Goal: Task Accomplishment & Management: Use online tool/utility

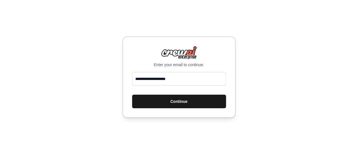
type input "**********"
click at [162, 102] on button "Continue" at bounding box center [179, 102] width 94 height 14
click at [178, 104] on button "Continue" at bounding box center [179, 102] width 94 height 14
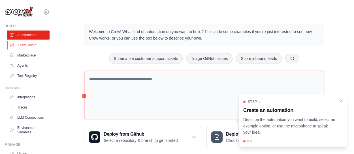
click at [35, 47] on link "Crew Studio" at bounding box center [28, 45] width 43 height 9
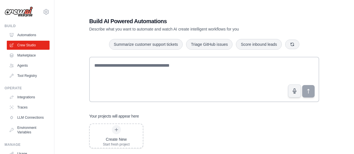
click at [158, 125] on div "Create New Start fresh project" at bounding box center [204, 136] width 230 height 25
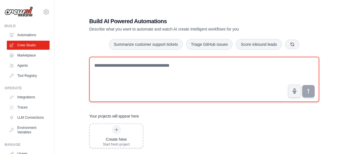
click at [154, 72] on textarea at bounding box center [204, 79] width 230 height 45
paste textarea "**********"
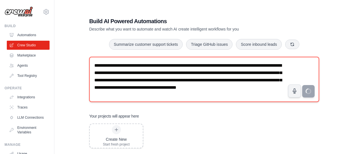
type textarea "**********"
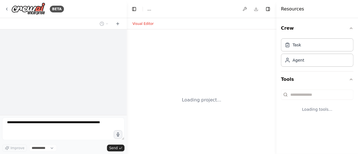
select select "****"
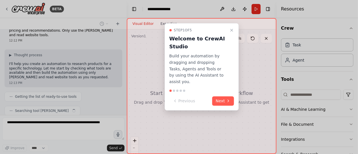
scroll to position [44, 0]
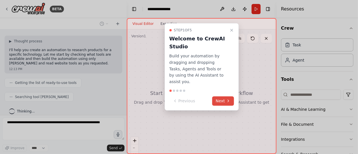
click at [230, 99] on icon at bounding box center [228, 101] width 5 height 5
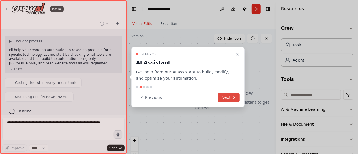
click at [229, 96] on button "Next" at bounding box center [229, 97] width 22 height 9
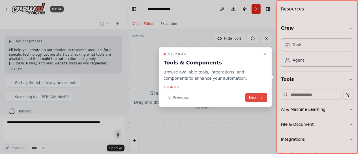
click at [253, 99] on button "Next" at bounding box center [256, 97] width 22 height 9
click at [253, 99] on div at bounding box center [179, 77] width 358 height 154
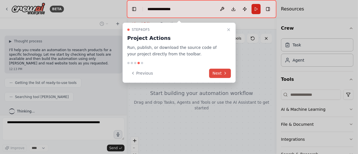
click at [222, 73] on button "Next" at bounding box center [220, 73] width 22 height 9
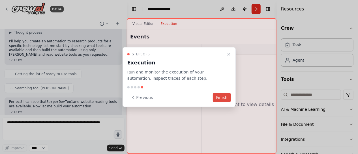
click at [223, 96] on button "Finish" at bounding box center [222, 97] width 18 height 9
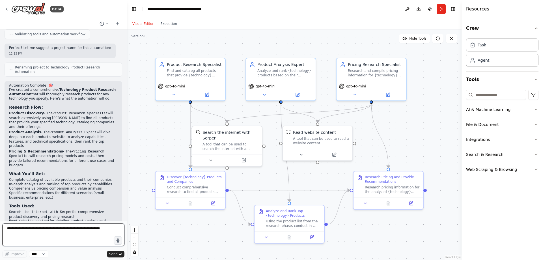
scroll to position [307, 0]
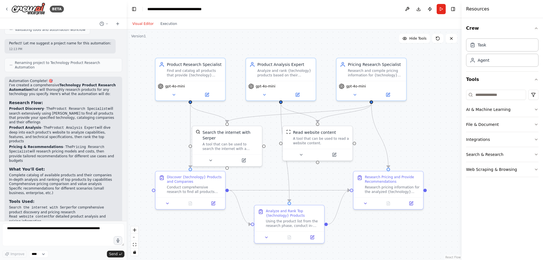
drag, startPoint x: 220, startPoint y: 234, endPoint x: 196, endPoint y: 231, distance: 24.5
drag, startPoint x: 196, startPoint y: 231, endPoint x: 395, endPoint y: 186, distance: 204.1
click at [358, 154] on div "Research Pricing and Provide Recommendations" at bounding box center [409, 183] width 55 height 9
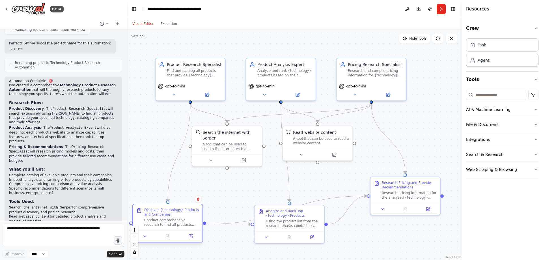
drag, startPoint x: 207, startPoint y: 183, endPoint x: 184, endPoint y: 216, distance: 39.6
click at [184, 154] on div "Discover {technology} Products and Companies Conduct comprehensive research to …" at bounding box center [171, 217] width 55 height 19
click at [358, 7] on button "Run" at bounding box center [441, 9] width 9 height 10
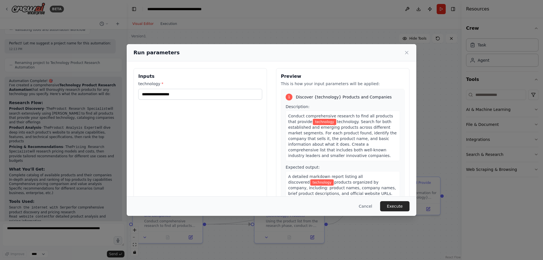
click at [319, 119] on span "technology" at bounding box center [324, 122] width 23 height 6
drag, startPoint x: 320, startPoint y: 121, endPoint x: 292, endPoint y: 120, distance: 28.0
click at [292, 120] on div "Conduct comprehensive research to find all products that provide technology tec…" at bounding box center [343, 136] width 114 height 50
click at [315, 124] on div "Conduct comprehensive research to find all products that provide technology tec…" at bounding box center [343, 136] width 114 height 50
click at [315, 125] on span "technology. Search for both established and emerging products across different …" at bounding box center [342, 138] width 109 height 38
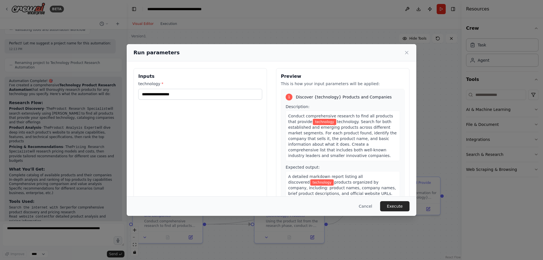
click at [317, 122] on span "technology" at bounding box center [324, 122] width 23 height 6
click at [321, 121] on span "technology" at bounding box center [324, 122] width 23 height 6
drag, startPoint x: 320, startPoint y: 122, endPoint x: 302, endPoint y: 121, distance: 17.6
click at [313, 121] on span "technology" at bounding box center [324, 122] width 23 height 6
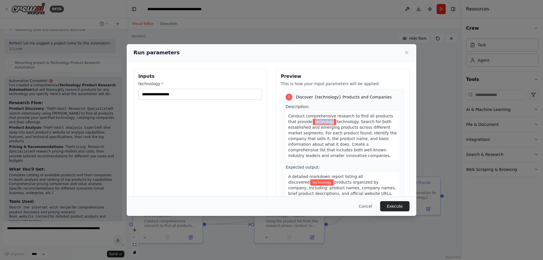
drag, startPoint x: 320, startPoint y: 121, endPoint x: 304, endPoint y: 121, distance: 16.1
click at [313, 121] on span "technology" at bounding box center [324, 122] width 23 height 6
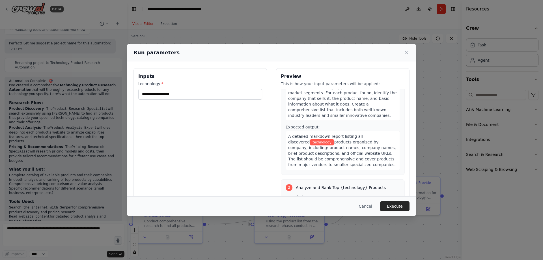
scroll to position [0, 0]
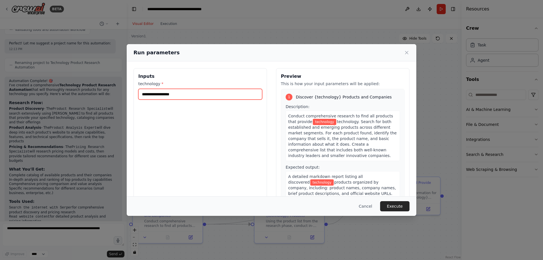
click at [173, 94] on input "technology *" at bounding box center [200, 94] width 124 height 11
type input "**********"
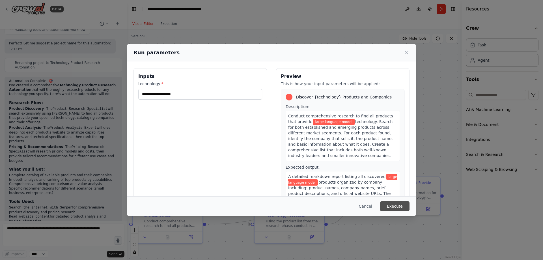
click at [358, 154] on button "Execute" at bounding box center [394, 206] width 29 height 10
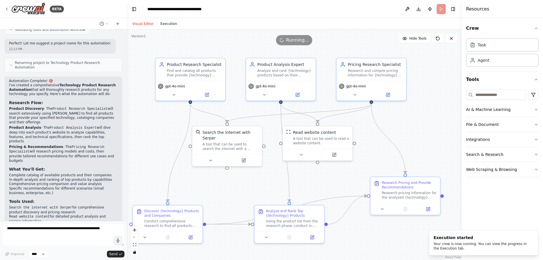
click at [160, 25] on button "Execution" at bounding box center [168, 23] width 23 height 7
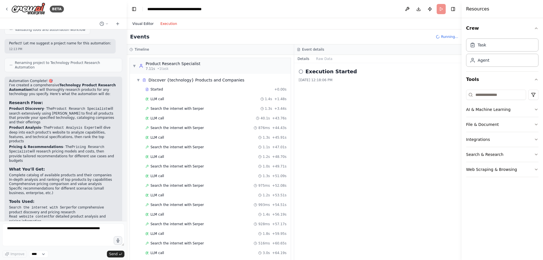
click at [145, 20] on button "Visual Editor" at bounding box center [143, 23] width 28 height 7
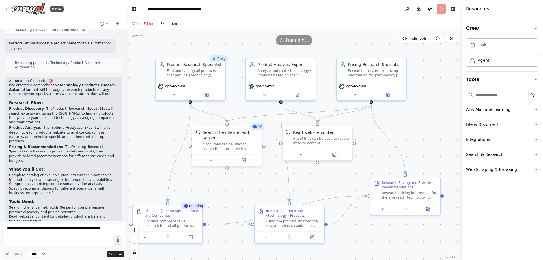
click at [169, 26] on button "Execution" at bounding box center [168, 23] width 23 height 7
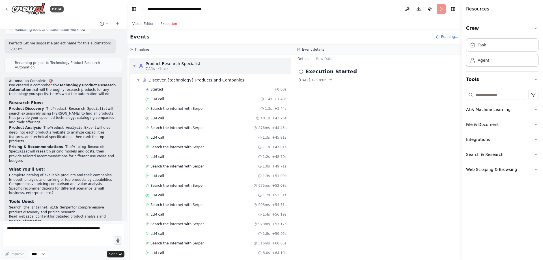
click at [135, 66] on span "▼" at bounding box center [134, 66] width 3 height 5
click at [139, 81] on span "▼" at bounding box center [138, 80] width 3 height 5
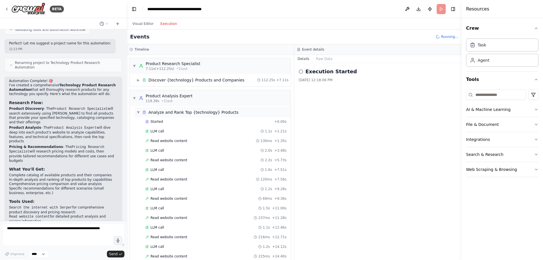
click at [136, 111] on div "▼ Analyze and Rank Top {technology} Products" at bounding box center [212, 112] width 156 height 10
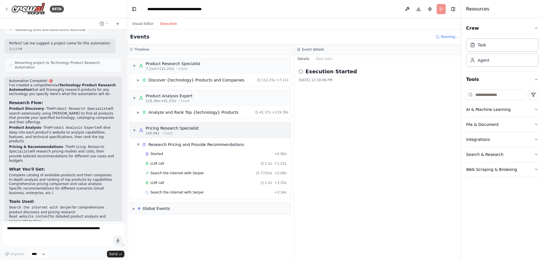
click at [135, 130] on span "▼" at bounding box center [134, 130] width 3 height 5
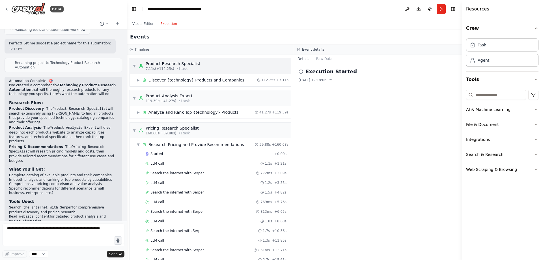
click at [136, 66] on div "▼ Product Research Specialist 7.11s (+112.25s) • 1 task" at bounding box center [167, 66] width 68 height 10
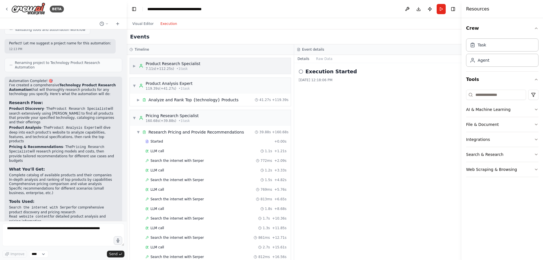
click at [136, 66] on span "▶" at bounding box center [134, 66] width 3 height 5
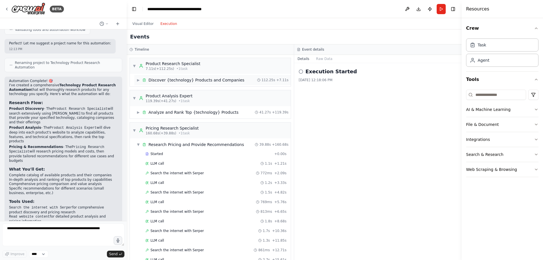
click at [140, 82] on span "▶" at bounding box center [138, 80] width 3 height 5
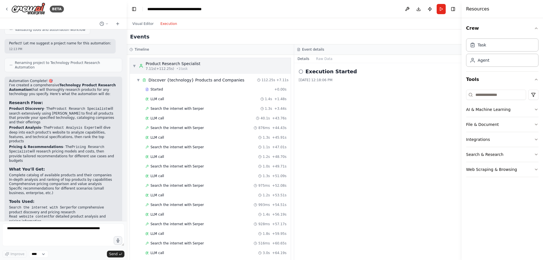
click at [135, 64] on span "▼" at bounding box center [134, 66] width 3 height 5
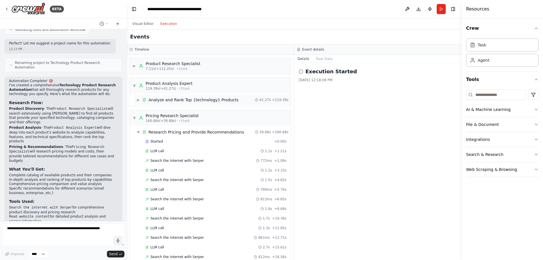
click at [138, 99] on span "▶" at bounding box center [138, 100] width 3 height 5
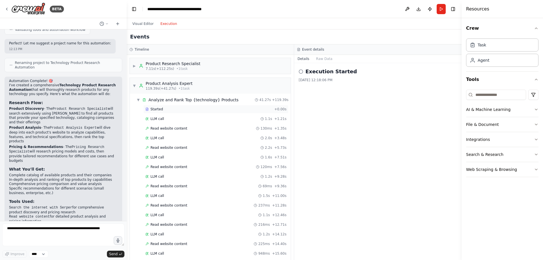
click at [175, 113] on div "Started + 0.00s" at bounding box center [215, 109] width 145 height 8
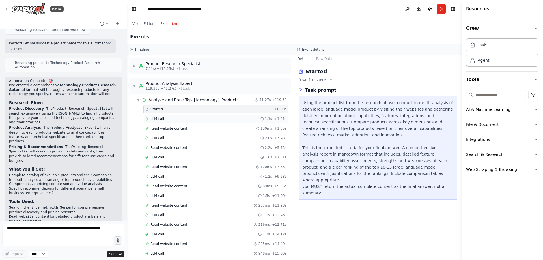
click at [171, 118] on div "LLM call 1.1s + 1.21s" at bounding box center [215, 119] width 141 height 5
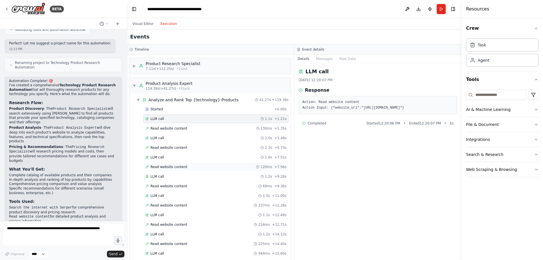
click at [193, 154] on div "Read website content 120ms + 7.56s" at bounding box center [215, 167] width 145 height 8
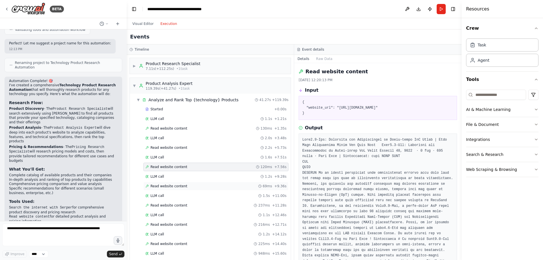
click at [189, 154] on div "Read website content 69ms + 9.36s" at bounding box center [215, 186] width 141 height 5
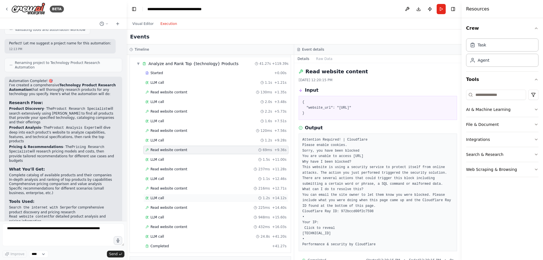
scroll to position [57, 0]
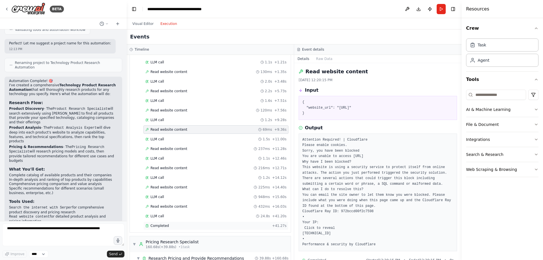
click at [194, 154] on div "Completed" at bounding box center [207, 225] width 124 height 5
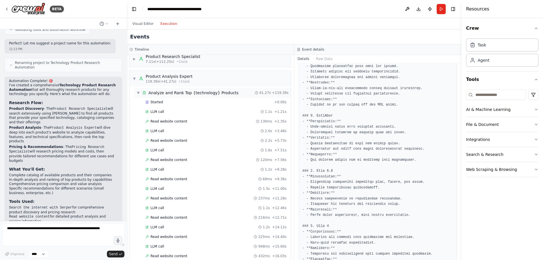
scroll to position [0, 0]
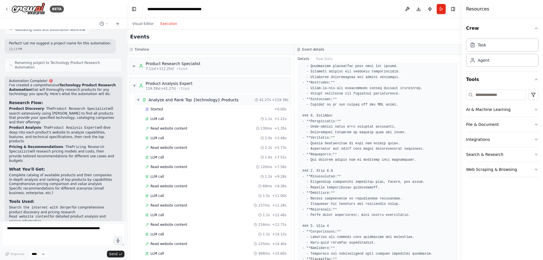
click at [141, 99] on div "▼ Analyze and Rank Top {technology} Products" at bounding box center [188, 100] width 102 height 6
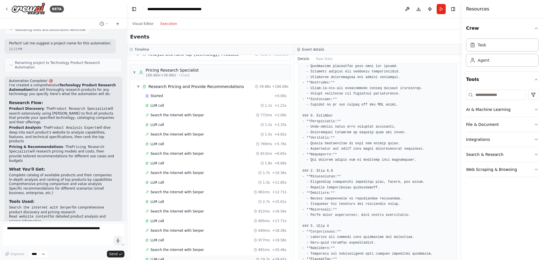
scroll to position [83, 0]
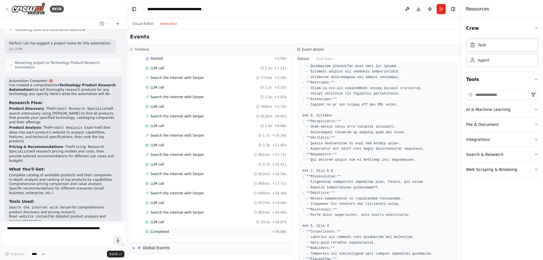
click at [169, 154] on div "Completed + 39.88s" at bounding box center [215, 231] width 145 height 8
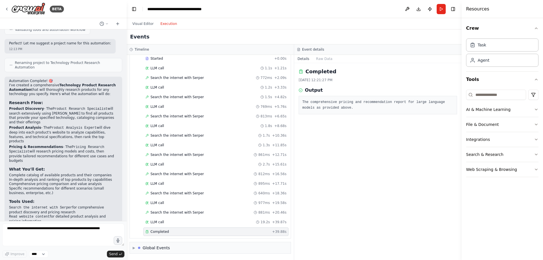
scroll to position [0, 0]
click at [194, 154] on div "LLM call 19.2s + 39.87s" at bounding box center [215, 222] width 141 height 5
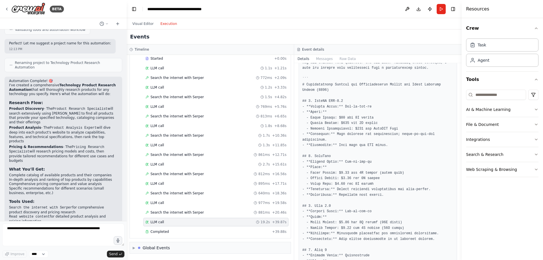
scroll to position [26, 0]
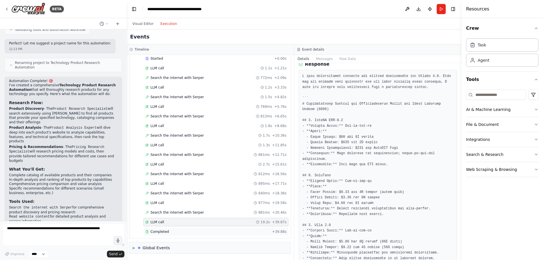
click at [177, 154] on div "Completed" at bounding box center [207, 231] width 124 height 5
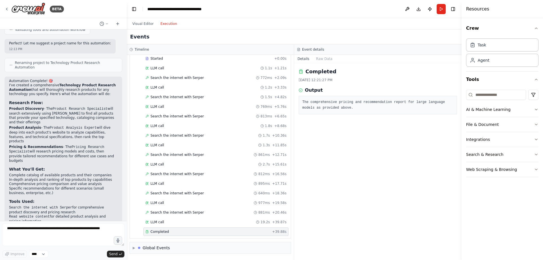
click at [308, 92] on h3 "Output" at bounding box center [314, 90] width 18 height 7
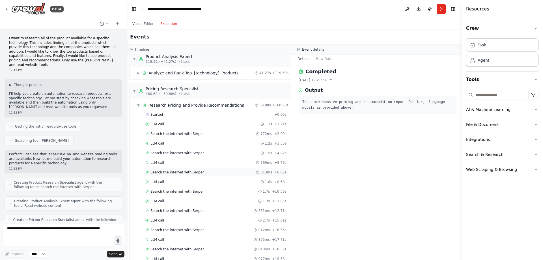
scroll to position [0, 0]
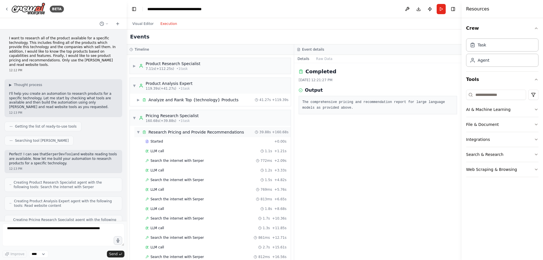
click at [139, 129] on div "▼ Research Pricing and Provide Recommendations 39.88s + 160.68s" at bounding box center [212, 132] width 156 height 10
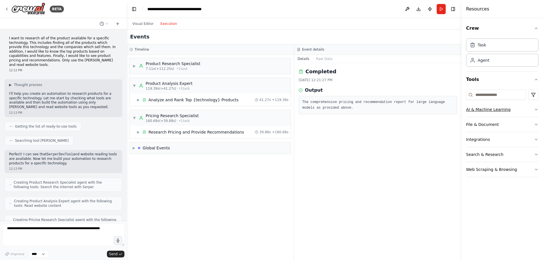
click at [358, 110] on button "AI & Machine Learning" at bounding box center [502, 109] width 72 height 15
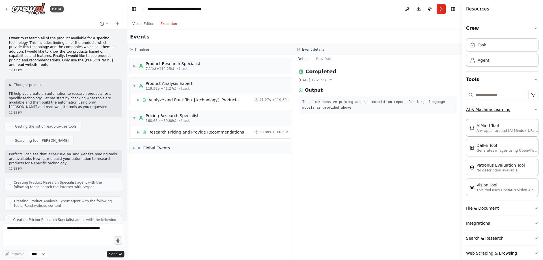
click at [358, 110] on icon "button" at bounding box center [536, 109] width 5 height 5
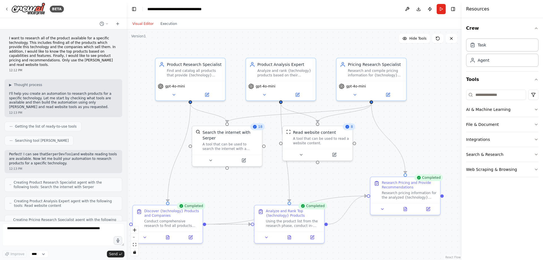
click at [142, 23] on button "Visual Editor" at bounding box center [143, 23] width 28 height 7
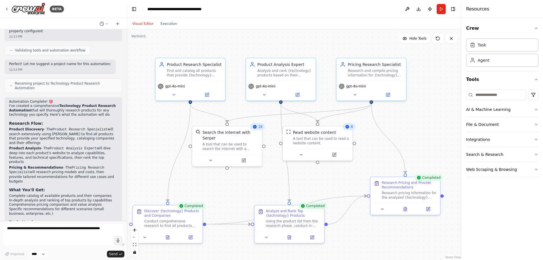
scroll to position [307, 0]
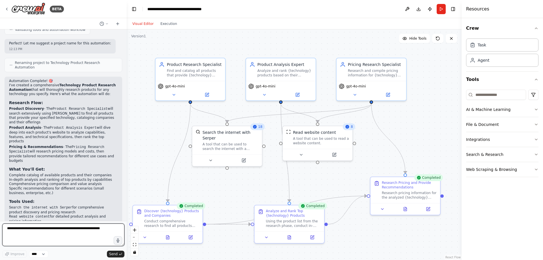
click at [66, 154] on textarea at bounding box center [63, 234] width 122 height 23
click at [59, 154] on textarea at bounding box center [63, 234] width 122 height 23
paste textarea "**********"
type textarea "**********"
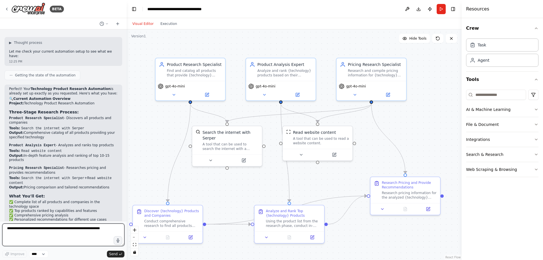
scroll to position [576, 0]
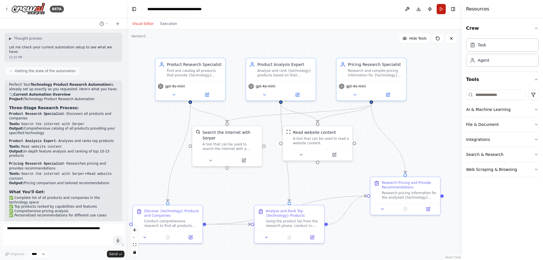
click at [358, 12] on button "Run" at bounding box center [441, 9] width 9 height 10
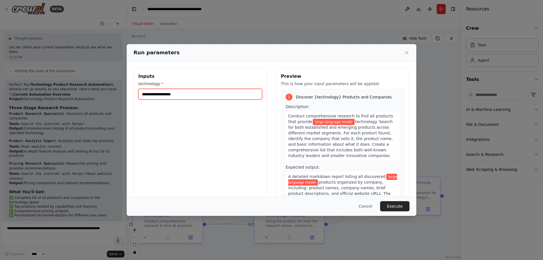
click at [178, 95] on input "**********" at bounding box center [200, 94] width 124 height 11
drag, startPoint x: 198, startPoint y: 96, endPoint x: 124, endPoint y: 92, distance: 74.2
click at [124, 92] on div "**********" at bounding box center [271, 130] width 543 height 260
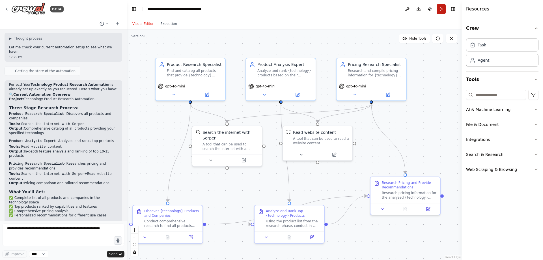
click at [358, 10] on button "Run" at bounding box center [441, 9] width 9 height 10
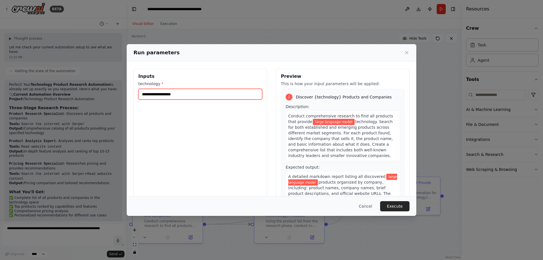
drag, startPoint x: 196, startPoint y: 96, endPoint x: 138, endPoint y: 94, distance: 58.0
click at [138, 94] on div "**********" at bounding box center [201, 135] width 134 height 134
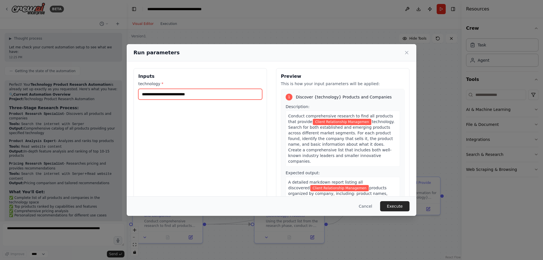
type input "**********"
click at [358, 154] on button "Execute" at bounding box center [394, 206] width 29 height 10
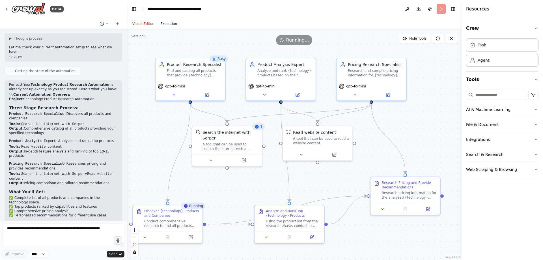
click at [165, 22] on button "Execution" at bounding box center [168, 23] width 23 height 7
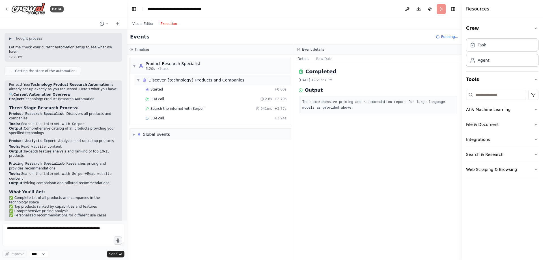
click at [179, 80] on div "Discover {technology} Products and Companies" at bounding box center [197, 80] width 96 height 6
click at [183, 102] on div "LLM call 2.6s + 2.79s" at bounding box center [215, 99] width 145 height 8
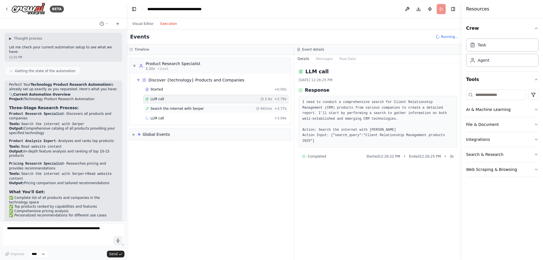
click at [194, 111] on span "Search the internet with Serper" at bounding box center [176, 108] width 53 height 5
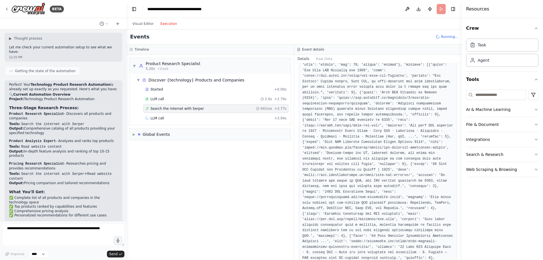
scroll to position [139, 0]
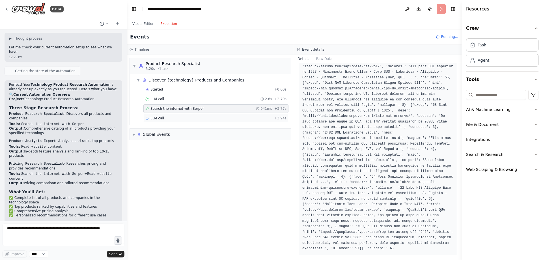
click at [160, 117] on span "LLM call" at bounding box center [157, 118] width 14 height 5
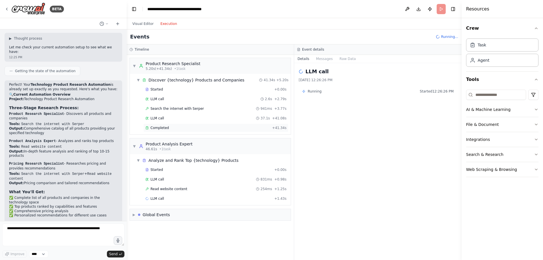
click at [179, 127] on div "Completed" at bounding box center [207, 128] width 124 height 5
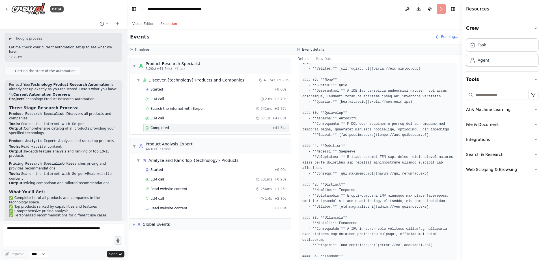
scroll to position [396, 0]
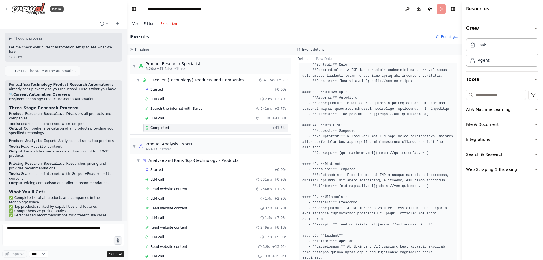
click at [142, 22] on button "Visual Editor" at bounding box center [143, 23] width 28 height 7
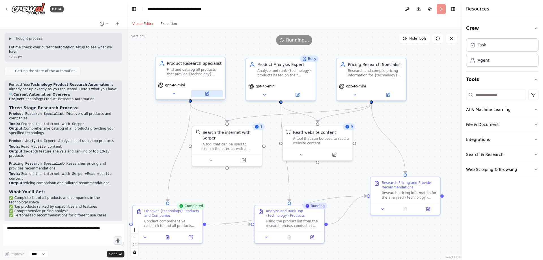
click at [209, 94] on icon at bounding box center [206, 93] width 3 height 3
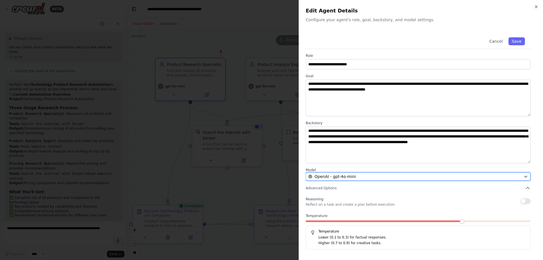
click at [358, 154] on div "OpenAI - gpt-4o-mini" at bounding box center [414, 177] width 213 height 6
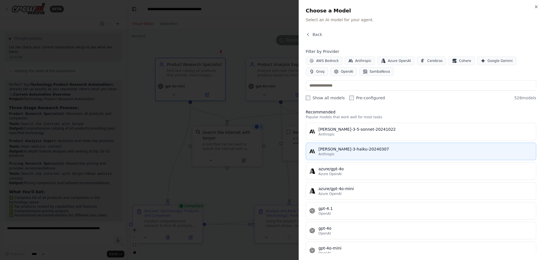
scroll to position [0, 0]
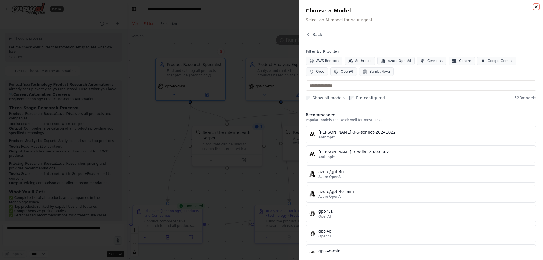
click at [358, 8] on icon "button" at bounding box center [536, 7] width 5 height 5
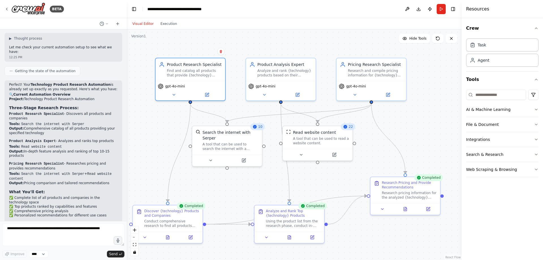
click at [165, 28] on div "Visual Editor Execution" at bounding box center [154, 23] width 51 height 11
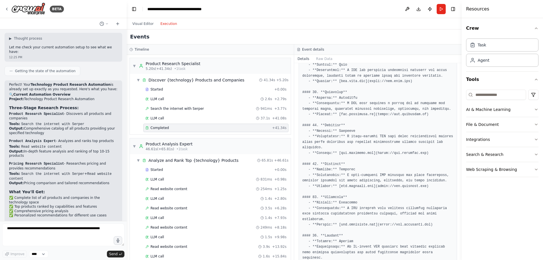
click at [165, 26] on button "Execution" at bounding box center [168, 23] width 23 height 7
click at [140, 79] on span "▼" at bounding box center [138, 80] width 3 height 5
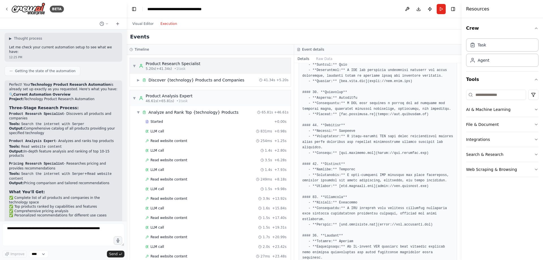
click at [137, 65] on div "▼ Product Research Specialist 5.20s (+41.34s) • 1 task" at bounding box center [167, 66] width 68 height 10
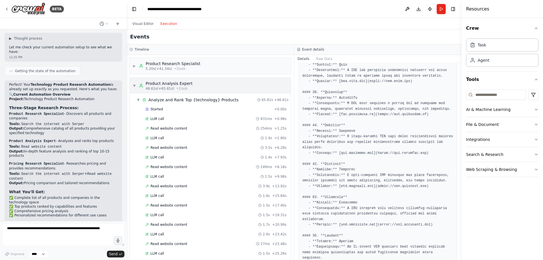
click at [134, 84] on span "▼" at bounding box center [134, 85] width 3 height 5
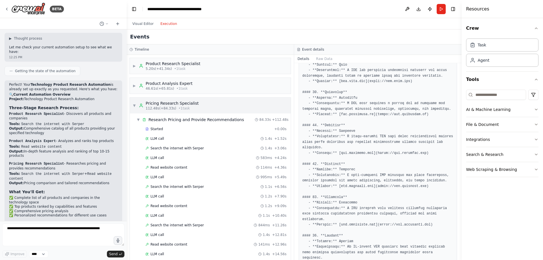
click at [137, 103] on div "▼ Pricing Research Specialist 112.48s (+84.33s) • 1 task" at bounding box center [166, 105] width 66 height 10
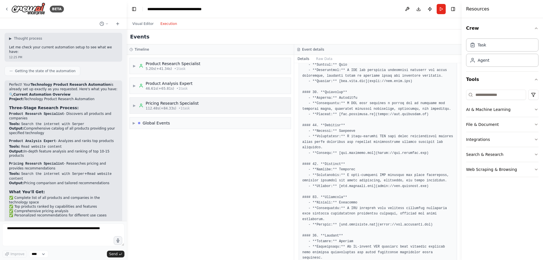
click at [134, 106] on span "▶" at bounding box center [134, 105] width 3 height 5
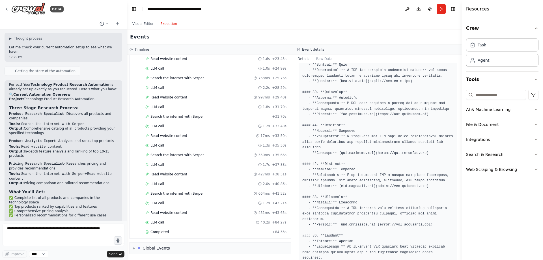
scroll to position [263, 0]
click at [177, 154] on div "Completed" at bounding box center [207, 231] width 124 height 5
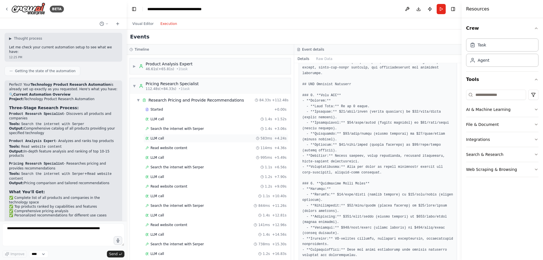
scroll to position [0, 0]
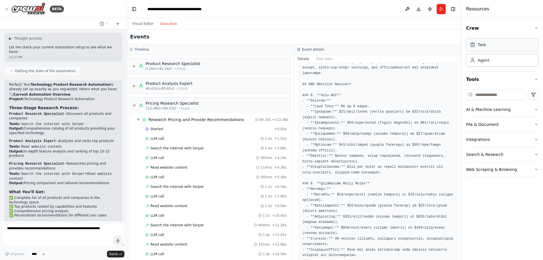
click at [358, 47] on div "Task" at bounding box center [502, 44] width 72 height 13
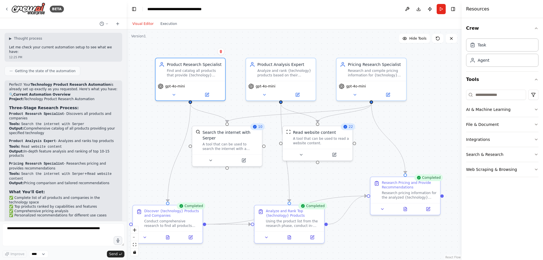
click at [145, 21] on button "Visual Editor" at bounding box center [143, 23] width 28 height 7
click at [358, 50] on div "Task" at bounding box center [502, 44] width 72 height 13
click at [358, 46] on div "Task" at bounding box center [502, 44] width 72 height 13
click at [358, 126] on icon at bounding box center [427, 126] width 1 height 1
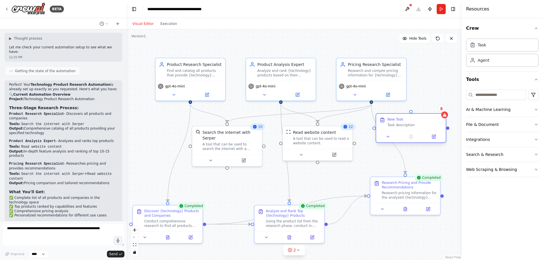
drag, startPoint x: 440, startPoint y: 130, endPoint x: 395, endPoint y: 124, distance: 45.1
click at [358, 124] on div "Task description" at bounding box center [415, 125] width 55 height 5
click at [358, 133] on button at bounding box center [434, 136] width 20 height 7
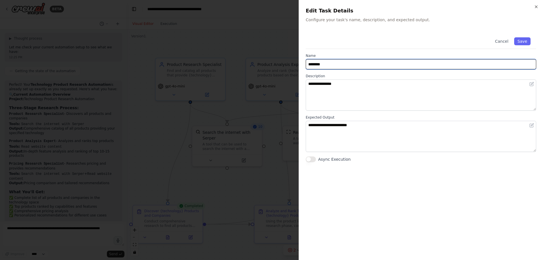
click at [327, 66] on input "********" at bounding box center [421, 64] width 231 height 10
type input "*"
type input "**********"
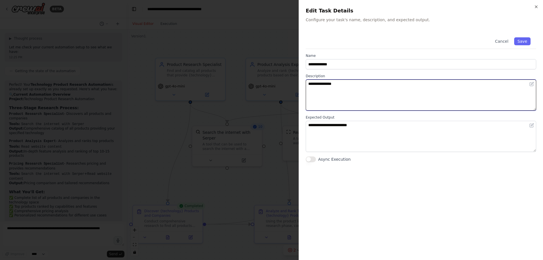
click at [344, 88] on textarea "**********" at bounding box center [421, 94] width 231 height 31
drag, startPoint x: 349, startPoint y: 87, endPoint x: 298, endPoint y: 83, distance: 51.1
click at [298, 83] on body "BETA I want to research all of the product available for a specific technology.…" at bounding box center [271, 130] width 543 height 260
type textarea "**********"
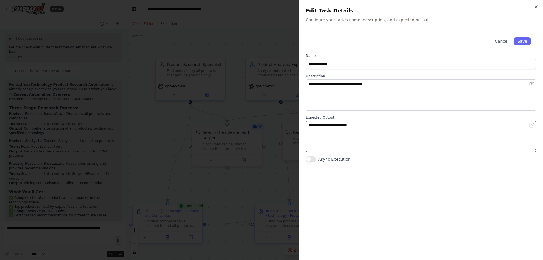
click at [337, 128] on textarea "**********" at bounding box center [421, 136] width 231 height 31
drag, startPoint x: 362, startPoint y: 124, endPoint x: 304, endPoint y: 124, distance: 58.3
click at [304, 124] on div "**********" at bounding box center [421, 130] width 244 height 260
type textarea "**********"
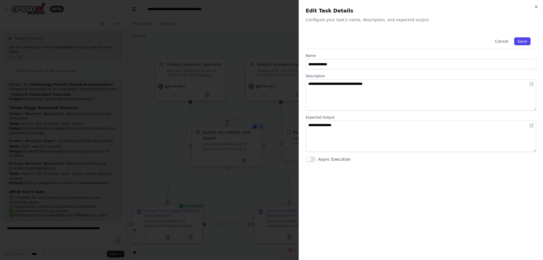
click at [358, 42] on button "Save" at bounding box center [522, 41] width 16 height 8
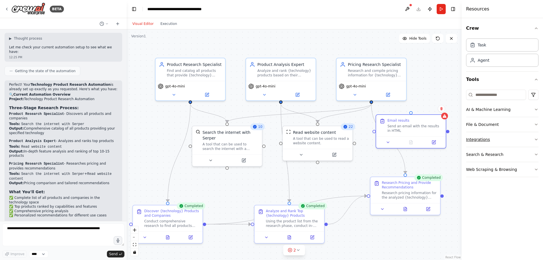
click at [358, 134] on button "Integrations" at bounding box center [502, 139] width 72 height 15
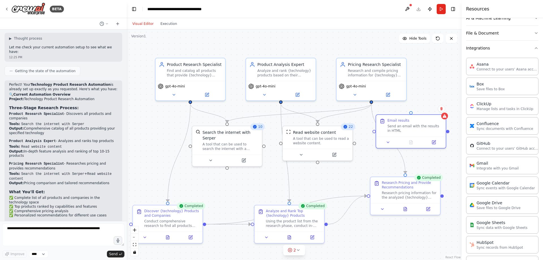
scroll to position [113, 0]
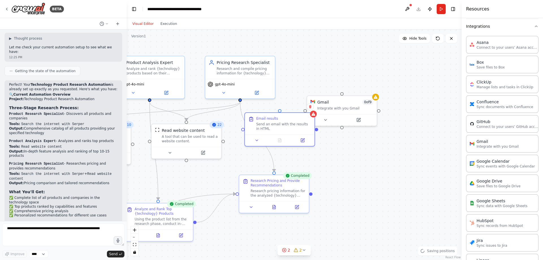
drag, startPoint x: 434, startPoint y: 82, endPoint x: 302, endPoint y: 80, distance: 131.6
click at [302, 80] on div ".deletable-edge-delete-btn { width: 20px; height: 20px; border: 0px solid #ffff…" at bounding box center [294, 144] width 335 height 231
click at [322, 145] on div ".deletable-edge-delete-btn { width: 20px; height: 20px; border: 0px solid #ffff…" at bounding box center [294, 144] width 335 height 231
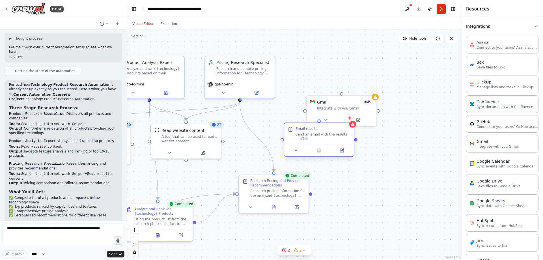
drag, startPoint x: 289, startPoint y: 131, endPoint x: 326, endPoint y: 143, distance: 39.1
click at [326, 143] on div "Email results Send an email with the results in HTML" at bounding box center [319, 133] width 70 height 21
drag, startPoint x: 345, startPoint y: 106, endPoint x: 385, endPoint y: 83, distance: 45.8
click at [358, 83] on div "Integrate with you Gmail" at bounding box center [385, 84] width 56 height 5
drag, startPoint x: 238, startPoint y: 100, endPoint x: 382, endPoint y: 107, distance: 143.9
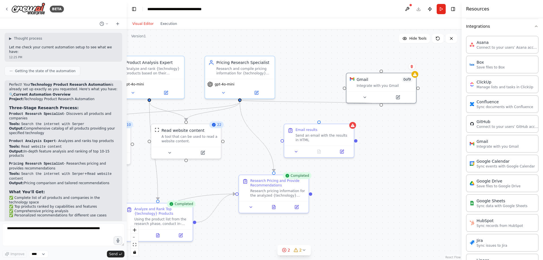
click at [358, 107] on div ".deletable-edge-delete-btn { width: 20px; height: 20px; border: 0px solid #ffff…" at bounding box center [294, 144] width 335 height 231
drag, startPoint x: 239, startPoint y: 99, endPoint x: 323, endPoint y: 124, distance: 88.3
click at [323, 124] on div "Product Research Specialist Find and catalog all products that provide {technol…" at bounding box center [162, 142] width 335 height 231
drag, startPoint x: 312, startPoint y: 194, endPoint x: 283, endPoint y: 143, distance: 58.9
click at [283, 143] on div ".deletable-edge-delete-btn { width: 20px; height: 20px; border: 0px solid #ffff…" at bounding box center [294, 144] width 335 height 231
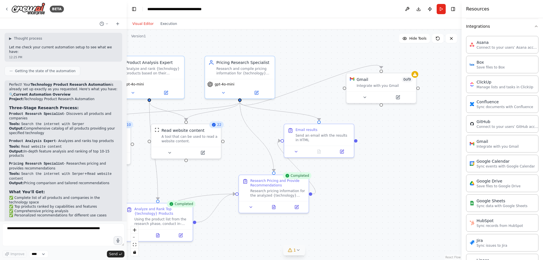
click at [297, 154] on icon at bounding box center [298, 250] width 5 height 5
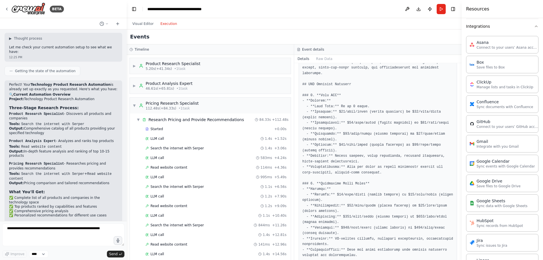
click at [164, 22] on button "Execution" at bounding box center [168, 23] width 23 height 7
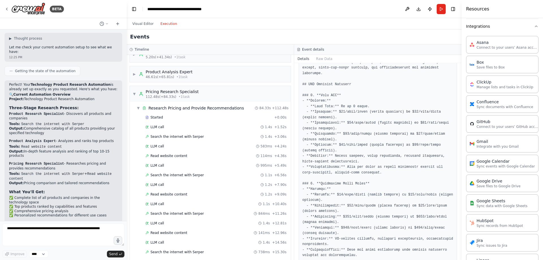
scroll to position [0, 0]
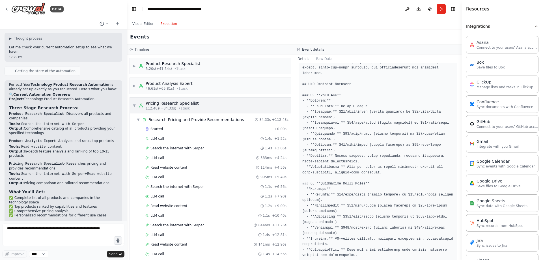
click at [135, 104] on span "▼" at bounding box center [134, 105] width 3 height 5
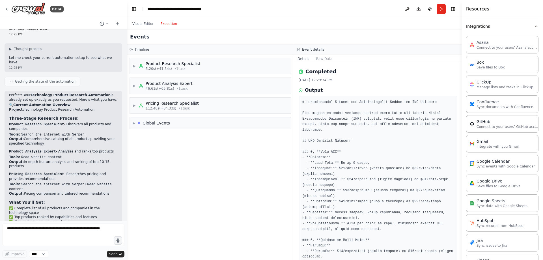
scroll to position [576, 0]
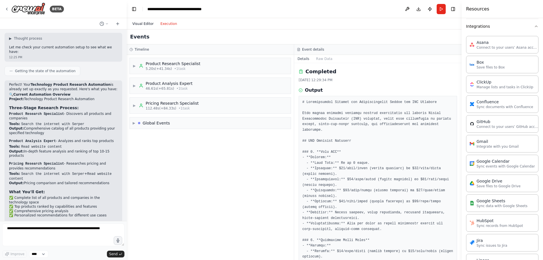
click at [147, 22] on button "Visual Editor" at bounding box center [143, 23] width 28 height 7
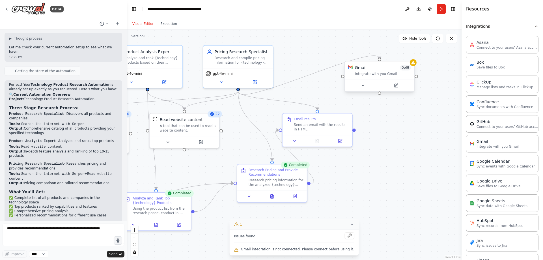
click at [358, 75] on div "Integrate with you Gmail" at bounding box center [383, 74] width 56 height 5
click at [358, 88] on button at bounding box center [396, 85] width 32 height 7
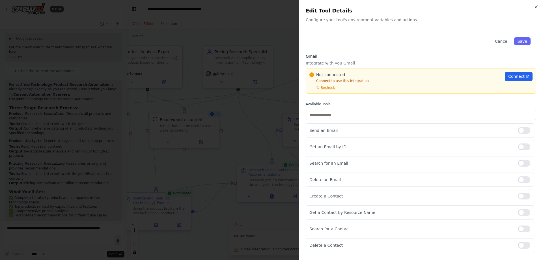
drag, startPoint x: 502, startPoint y: 40, endPoint x: 455, endPoint y: 66, distance: 53.1
click at [358, 66] on div "Cancel Save Gmail Integrate with you Gmail Not connected Connect to use this in…" at bounding box center [421, 150] width 231 height 237
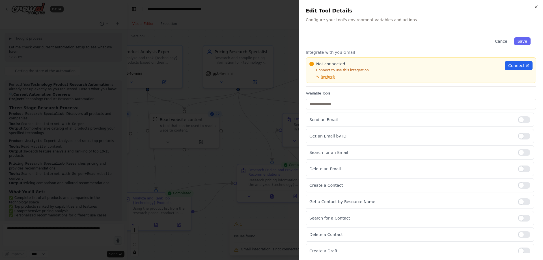
scroll to position [16, 0]
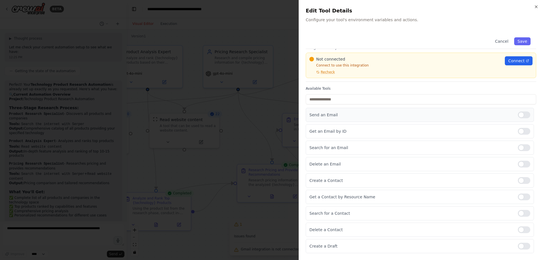
click at [358, 111] on label at bounding box center [524, 114] width 12 height 7
click at [358, 63] on span "Connect" at bounding box center [516, 61] width 16 height 6
click at [358, 8] on h2 "Edit Tool Details" at bounding box center [421, 11] width 231 height 8
click at [358, 6] on icon "button" at bounding box center [536, 7] width 5 height 5
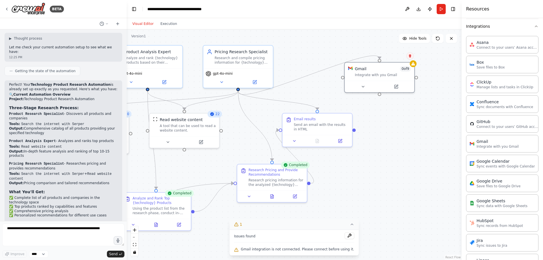
click at [358, 56] on icon at bounding box center [410, 55] width 2 height 3
click at [358, 55] on icon at bounding box center [409, 55] width 3 height 3
click at [358, 55] on button at bounding box center [409, 55] width 7 height 7
click at [358, 59] on div ".deletable-edge-delete-btn { width: 20px; height: 20px; border: 0px solid #ffff…" at bounding box center [294, 144] width 335 height 231
click at [344, 139] on button at bounding box center [340, 139] width 20 height 7
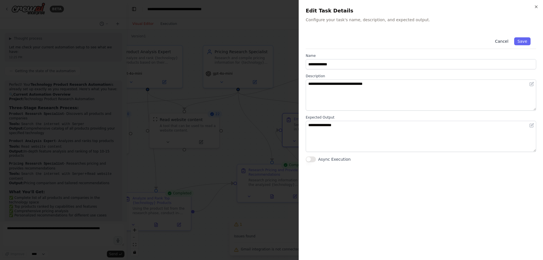
click at [358, 40] on button "Cancel" at bounding box center [502, 41] width 20 height 8
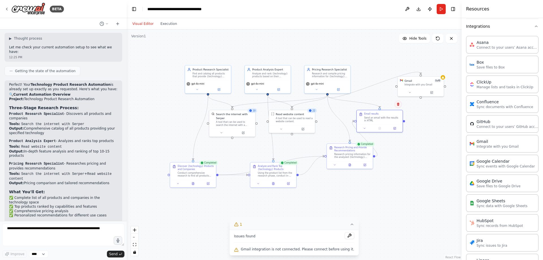
click at [358, 105] on button at bounding box center [398, 103] width 7 height 7
click at [358, 104] on button "Confirm" at bounding box center [382, 104] width 20 height 7
click at [358, 83] on div "Integrate with you Gmail" at bounding box center [423, 84] width 37 height 3
click at [358, 69] on button at bounding box center [439, 69] width 7 height 7
click at [358, 69] on button "Confirm" at bounding box center [423, 70] width 20 height 7
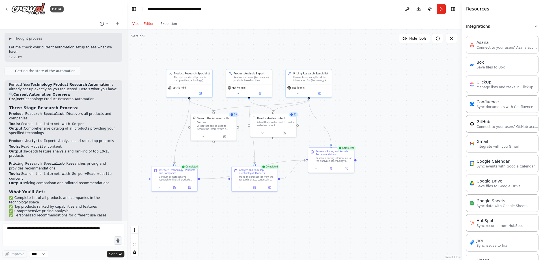
drag, startPoint x: 433, startPoint y: 113, endPoint x: 414, endPoint y: 117, distance: 19.1
click at [358, 117] on div ".deletable-edge-delete-btn { width: 20px; height: 20px; border: 0px solid #ffff…" at bounding box center [294, 144] width 335 height 231
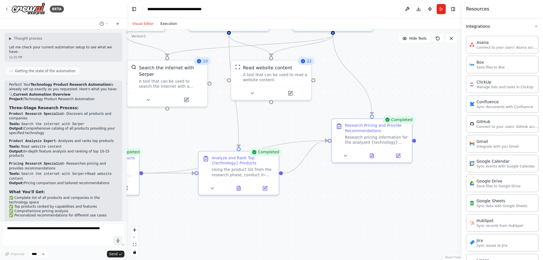
click at [169, 22] on button "Execution" at bounding box center [168, 23] width 23 height 7
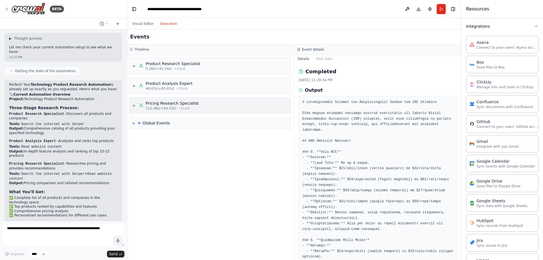
click at [164, 107] on span "112.48s (+84.33s)" at bounding box center [161, 108] width 31 height 5
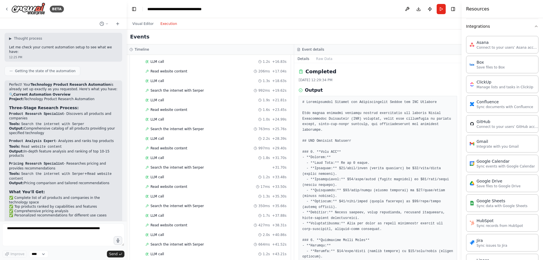
scroll to position [226, 0]
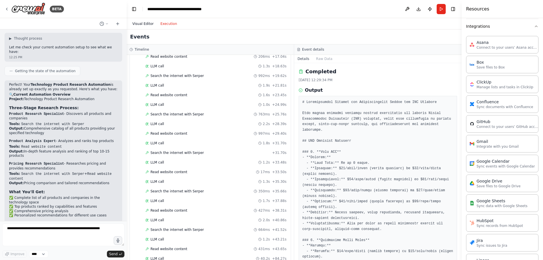
click at [142, 24] on button "Visual Editor" at bounding box center [143, 23] width 28 height 7
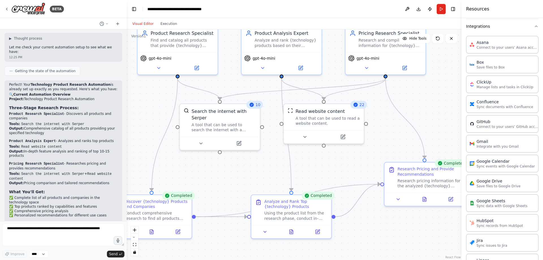
drag, startPoint x: 200, startPoint y: 128, endPoint x: 269, endPoint y: 177, distance: 84.4
click at [269, 154] on div ".deletable-edge-delete-btn { width: 20px; height: 20px; border: 0px solid #ffff…" at bounding box center [294, 144] width 335 height 231
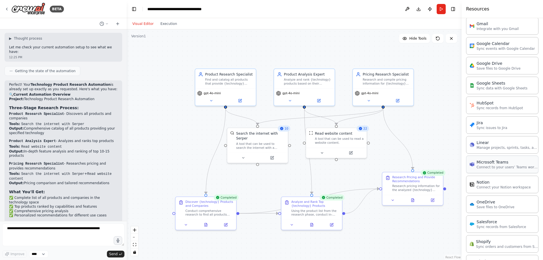
scroll to position [283, 0]
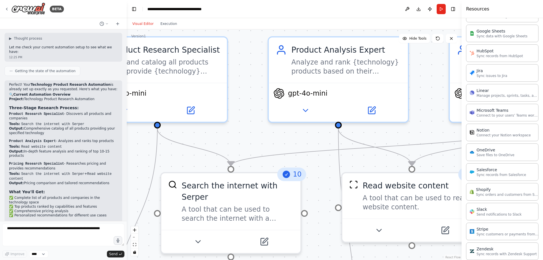
click at [101, 15] on div "BETA" at bounding box center [63, 9] width 127 height 18
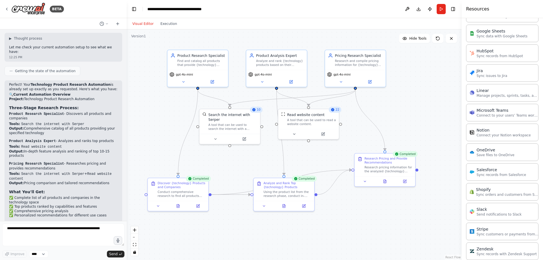
drag, startPoint x: 391, startPoint y: 169, endPoint x: 397, endPoint y: 106, distance: 62.8
click at [358, 106] on div ".deletable-edge-delete-btn { width: 20px; height: 20px; border: 0px solid #ffff…" at bounding box center [294, 144] width 335 height 231
drag, startPoint x: 175, startPoint y: 195, endPoint x: 154, endPoint y: 196, distance: 21.8
click at [154, 154] on div "Conduct comprehensive research to find all products that provide {technology} t…" at bounding box center [162, 193] width 48 height 8
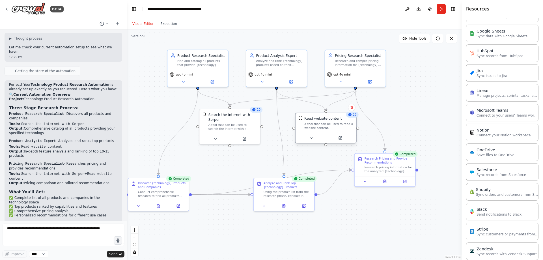
drag, startPoint x: 317, startPoint y: 127, endPoint x: 332, endPoint y: 130, distance: 15.3
click at [332, 130] on div "Read website content A tool that can be used to read a website content." at bounding box center [326, 123] width 61 height 20
drag, startPoint x: 232, startPoint y: 128, endPoint x: 232, endPoint y: 134, distance: 5.4
click at [232, 138] on div at bounding box center [232, 143] width 61 height 10
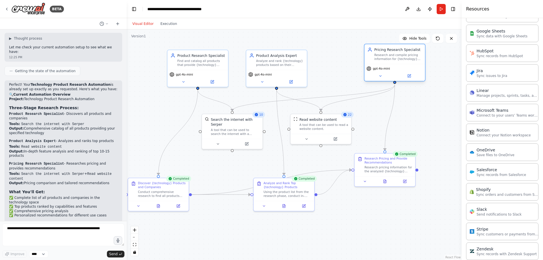
drag, startPoint x: 352, startPoint y: 70, endPoint x: 391, endPoint y: 63, distance: 40.6
click at [358, 63] on div "Pricing Research Specialist Research and compile pricing information for {techn…" at bounding box center [395, 63] width 62 height 38
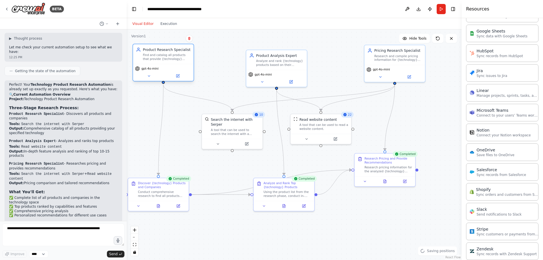
drag, startPoint x: 197, startPoint y: 68, endPoint x: 162, endPoint y: 66, distance: 35.4
click at [162, 65] on div "Product Research Specialist Find and catalog all products that provide {technol…" at bounding box center [164, 63] width 62 height 38
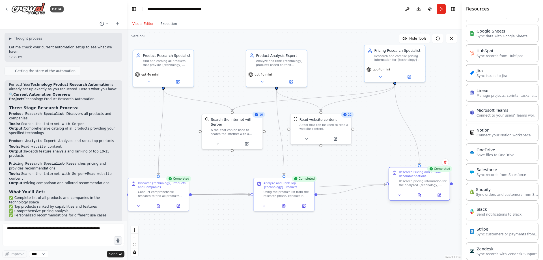
drag, startPoint x: 379, startPoint y: 166, endPoint x: 410, endPoint y: 182, distance: 34.8
click at [358, 154] on div "Research pricing information for the analyzed {technology} products by searchin…" at bounding box center [423, 183] width 48 height 8
click at [338, 154] on icon "Edge from 96bf7355-285f-4150-812b-90bf0a620c78 to aa6ef05c-7113-486f-aac0-d3399…" at bounding box center [349, 190] width 64 height 10
click at [350, 154] on icon at bounding box center [349, 190] width 4 height 4
click at [344, 154] on div ".deletable-edge-delete-btn { width: 20px; height: 20px; border: 0px solid #ffff…" at bounding box center [294, 144] width 335 height 231
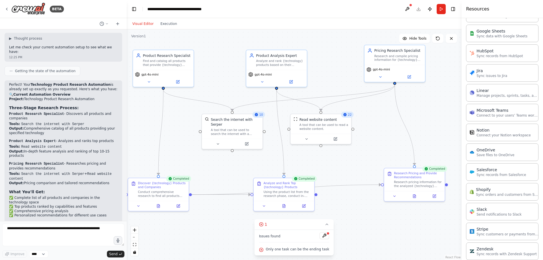
click at [326, 154] on div at bounding box center [327, 233] width 3 height 3
click at [322, 154] on button at bounding box center [325, 235] width 10 height 7
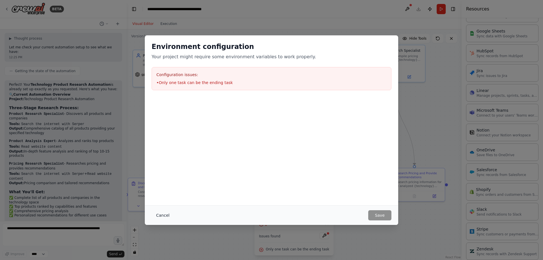
click at [161, 154] on button "Cancel" at bounding box center [163, 215] width 22 height 10
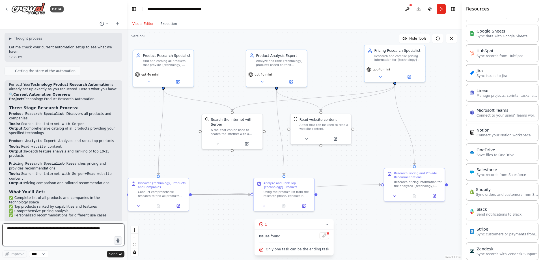
click at [63, 154] on textarea at bounding box center [63, 234] width 122 height 23
type textarea "**********"
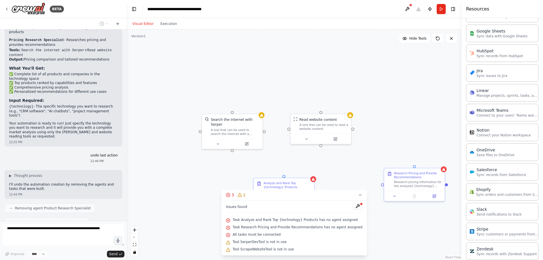
scroll to position [714, 0]
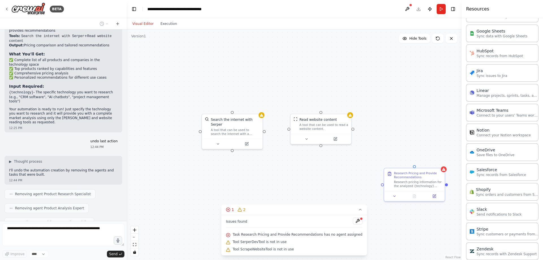
click at [80, 154] on div "▶ Thought process" at bounding box center [63, 161] width 109 height 5
click at [88, 116] on div "I want to research all of the product available for a specific technology. This…" at bounding box center [63, 125] width 127 height 192
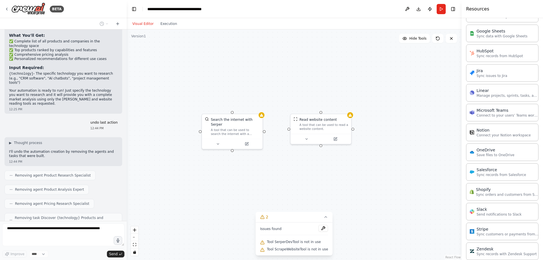
scroll to position [728, 0]
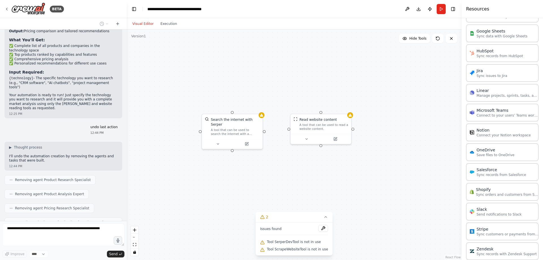
click at [89, 145] on div "▶ Thought process I'll undo the automation creation by removing the agents and …" at bounding box center [63, 154] width 109 height 18
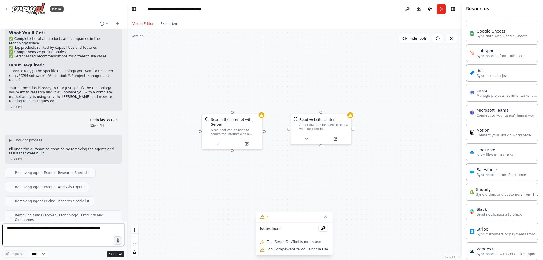
scroll to position [735, 0]
click at [51, 154] on textarea at bounding box center [63, 234] width 122 height 23
paste textarea "**********"
type textarea "**********"
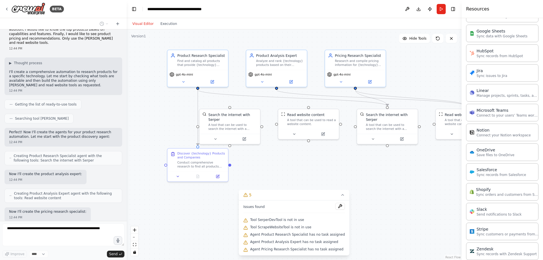
scroll to position [1021, 0]
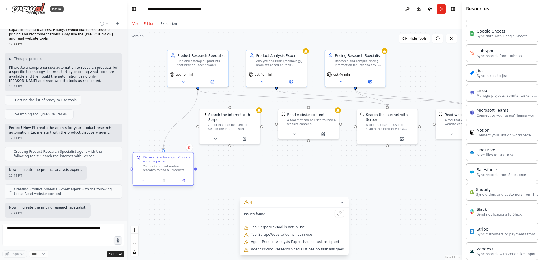
drag, startPoint x: 200, startPoint y: 160, endPoint x: 167, endPoint y: 165, distance: 33.8
click at [167, 154] on div "Conduct comprehensive research to find all products that provide {technology} t…" at bounding box center [167, 168] width 48 height 8
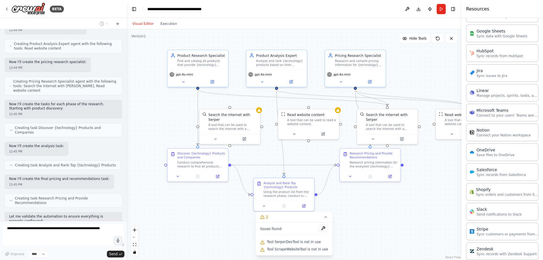
scroll to position [1162, 0]
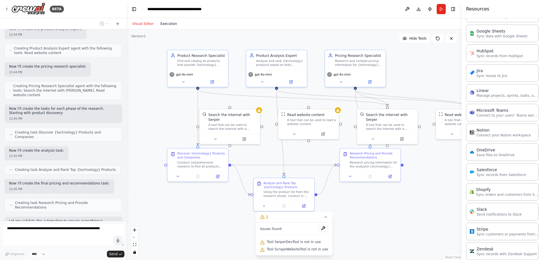
click at [164, 22] on button "Execution" at bounding box center [168, 23] width 23 height 7
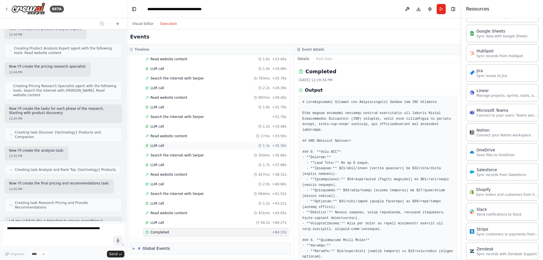
scroll to position [263, 0]
click at [141, 23] on button "Visual Editor" at bounding box center [143, 23] width 28 height 7
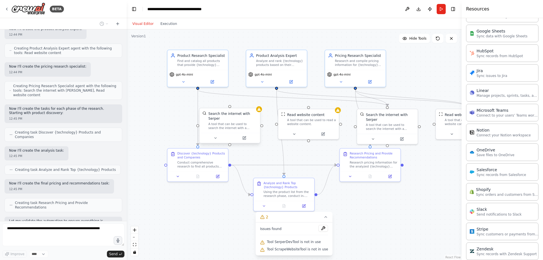
click at [240, 122] on div "A tool that can be used to search the internet with a search_query. Supports di…" at bounding box center [232, 126] width 49 height 8
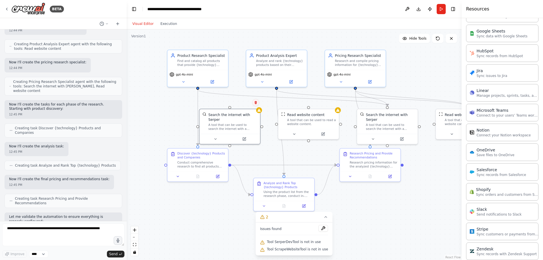
click at [255, 102] on icon at bounding box center [256, 102] width 2 height 3
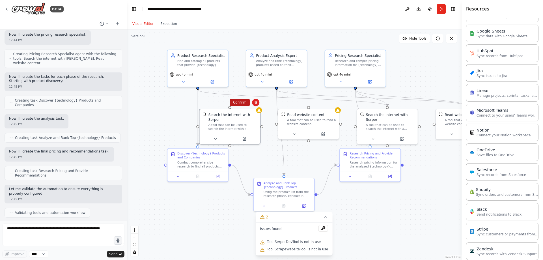
click at [241, 103] on button "Confirm" at bounding box center [240, 102] width 20 height 7
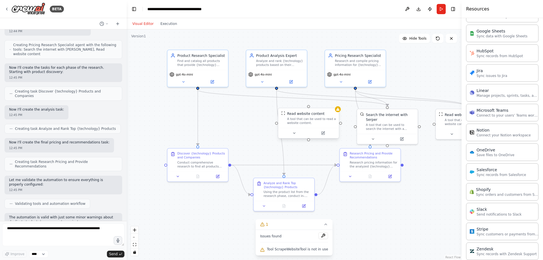
click at [302, 119] on div "A tool that can be used to read a website content." at bounding box center [311, 121] width 49 height 8
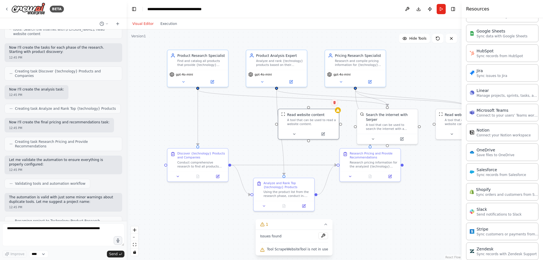
click at [336, 106] on button at bounding box center [334, 102] width 7 height 7
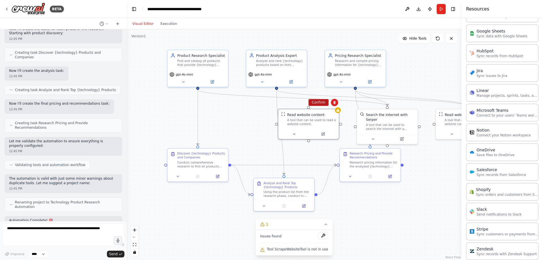
click at [320, 105] on button "Confirm" at bounding box center [319, 102] width 20 height 7
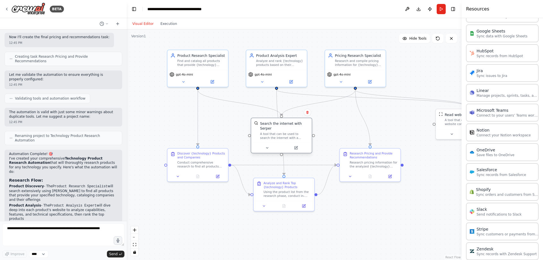
drag, startPoint x: 363, startPoint y: 130, endPoint x: 256, endPoint y: 139, distance: 107.4
click at [256, 143] on div at bounding box center [281, 148] width 61 height 10
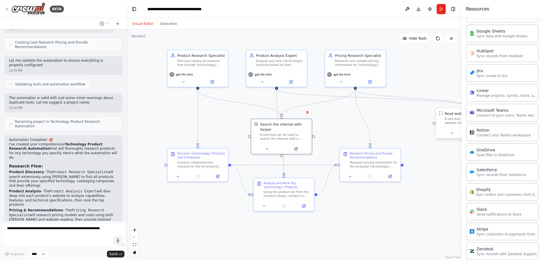
scroll to position [1327, 0]
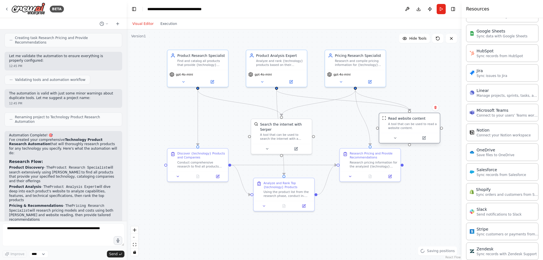
drag, startPoint x: 447, startPoint y: 124, endPoint x: 390, endPoint y: 128, distance: 57.5
click at [358, 128] on div "A tool that can be used to read a website content." at bounding box center [412, 126] width 49 height 8
click at [358, 95] on icon "Edge from d385c3a8-62e9-4bb7-b5ea-61c292899dca to 3f1ae546-61f6-450d-b862-aba29…" at bounding box center [382, 100] width 54 height 21
click at [358, 101] on icon at bounding box center [382, 100] width 4 height 4
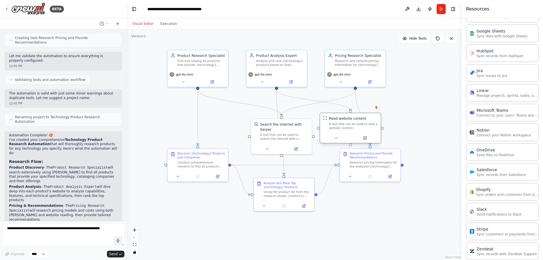
drag, startPoint x: 411, startPoint y: 124, endPoint x: 353, endPoint y: 119, distance: 58.5
click at [351, 124] on div "A tool that can be used to read a website content." at bounding box center [353, 126] width 49 height 8
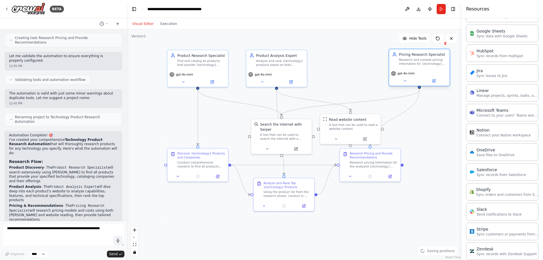
drag, startPoint x: 355, startPoint y: 67, endPoint x: 419, endPoint y: 65, distance: 63.7
click at [358, 65] on div "Pricing Research Specialist Research and compile pricing information for {techn…" at bounding box center [419, 59] width 61 height 20
click at [358, 8] on button "Run" at bounding box center [441, 9] width 9 height 10
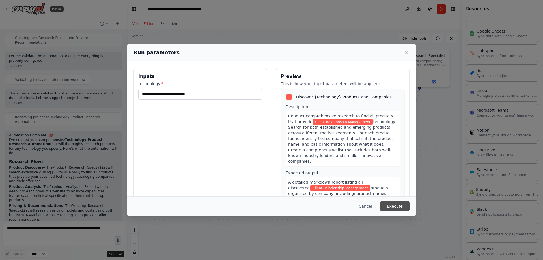
click at [358, 154] on button "Execute" at bounding box center [394, 206] width 29 height 10
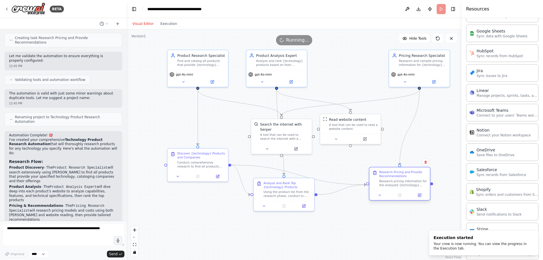
drag, startPoint x: 375, startPoint y: 161, endPoint x: 406, endPoint y: 181, distance: 37.7
click at [358, 154] on div "Research pricing information for the analyzed {technology} products by searchin…" at bounding box center [403, 183] width 48 height 8
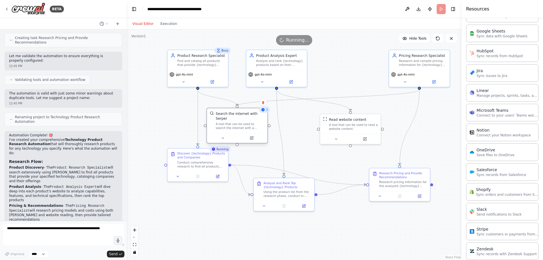
drag, startPoint x: 286, startPoint y: 135, endPoint x: 242, endPoint y: 123, distance: 44.9
click at [242, 123] on div "Search the internet with Serper A tool that can be used to search the internet …" at bounding box center [237, 120] width 61 height 25
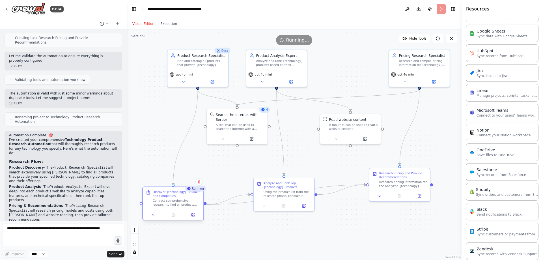
click at [183, 154] on div at bounding box center [173, 215] width 61 height 10
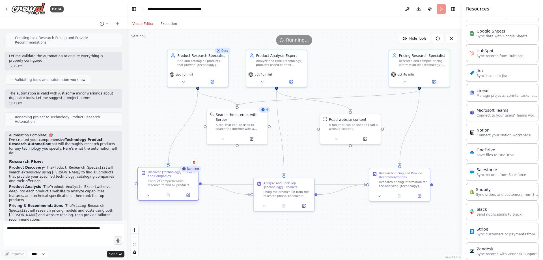
click at [181, 154] on div at bounding box center [168, 195] width 61 height 10
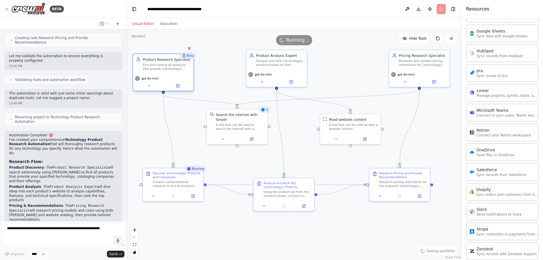
drag, startPoint x: 201, startPoint y: 59, endPoint x: 168, endPoint y: 65, distance: 33.3
click at [168, 65] on div "Find and catalog all products that provide {technology} technology, identifying…" at bounding box center [167, 67] width 48 height 8
click at [358, 154] on div at bounding box center [399, 195] width 57 height 6
click at [292, 154] on div ".deletable-edge-delete-btn { width: 20px; height: 20px; border: 0px solid #ffff…" at bounding box center [294, 144] width 335 height 231
drag, startPoint x: 290, startPoint y: 194, endPoint x: 298, endPoint y: 169, distance: 26.7
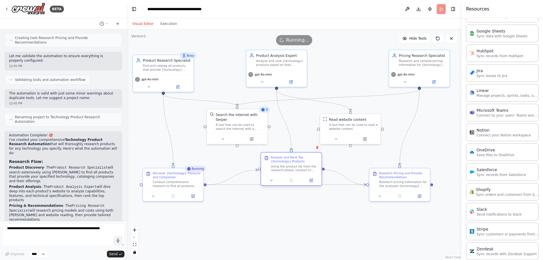
click at [298, 154] on div "Using the product list from the research phase, conduct in-depth analysis of ea…" at bounding box center [295, 168] width 48 height 8
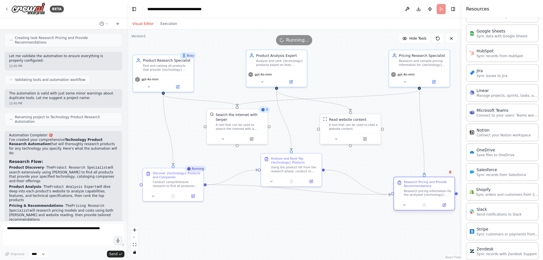
drag, startPoint x: 392, startPoint y: 186, endPoint x: 401, endPoint y: 198, distance: 15.4
click at [358, 154] on div "Research pricing information for the analyzed {technology} products by searchin…" at bounding box center [428, 193] width 48 height 8
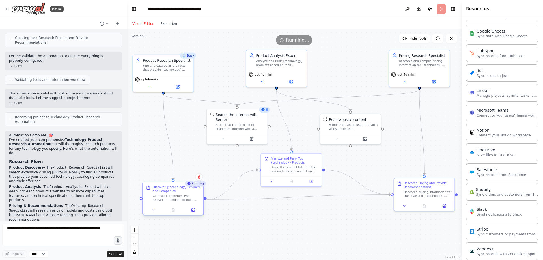
drag, startPoint x: 182, startPoint y: 186, endPoint x: 183, endPoint y: 202, distance: 16.1
click at [183, 154] on div "Discover {technology} Products and Companies Conduct comprehensive research to …" at bounding box center [173, 193] width 61 height 23
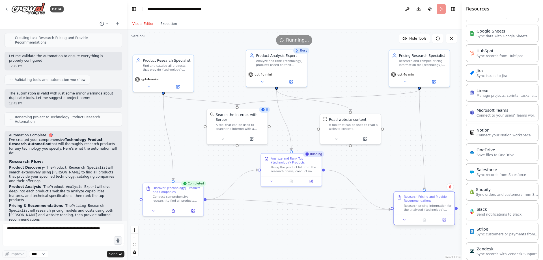
drag, startPoint x: 426, startPoint y: 196, endPoint x: 425, endPoint y: 210, distance: 14.2
click at [358, 154] on div "Research pricing information for the analyzed {technology} products by searchin…" at bounding box center [428, 208] width 48 height 8
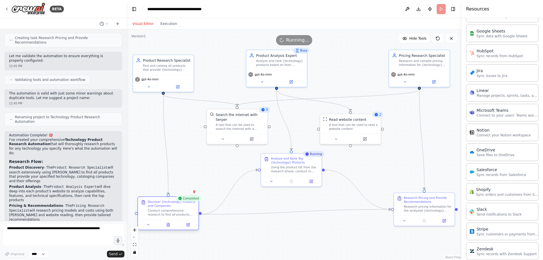
drag, startPoint x: 175, startPoint y: 196, endPoint x: 168, endPoint y: 210, distance: 15.5
click at [168, 154] on div "Conduct comprehensive research to find all products that provide {technology} t…" at bounding box center [172, 213] width 48 height 8
drag, startPoint x: 238, startPoint y: 124, endPoint x: 217, endPoint y: 128, distance: 21.2
click at [217, 128] on div "A tool that can be used to search the internet with a search_query. Supports di…" at bounding box center [220, 131] width 49 height 8
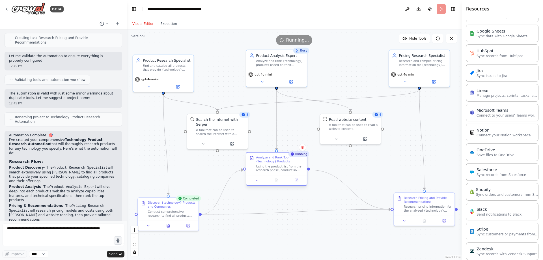
drag, startPoint x: 297, startPoint y: 171, endPoint x: 283, endPoint y: 173, distance: 14.8
click at [283, 154] on div "Analyze and Rank Top {technology} Products Using the product list from the rese…" at bounding box center [276, 163] width 61 height 23
drag, startPoint x: 356, startPoint y: 128, endPoint x: 364, endPoint y: 132, distance: 8.8
click at [358, 132] on div "A tool that can be used to read a website content." at bounding box center [363, 131] width 49 height 8
drag, startPoint x: 413, startPoint y: 205, endPoint x: 413, endPoint y: 211, distance: 5.7
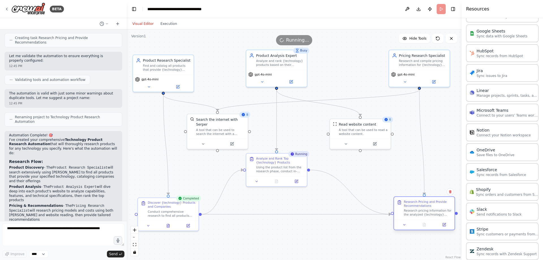
click at [358, 154] on div "Research pricing information for the analyzed {technology} products by searchin…" at bounding box center [428, 213] width 48 height 8
drag, startPoint x: 431, startPoint y: 211, endPoint x: 425, endPoint y: 211, distance: 5.1
click at [358, 154] on div "Research pricing information for the analyzed {technology} products by searchin…" at bounding box center [423, 213] width 48 height 8
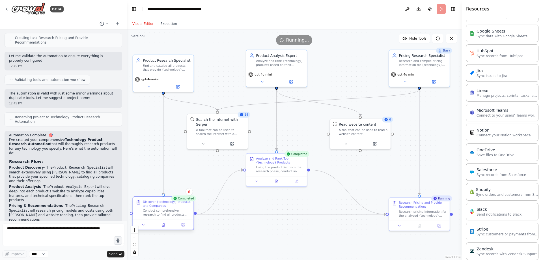
drag, startPoint x: 170, startPoint y: 216, endPoint x: 166, endPoint y: 217, distance: 4.3
click at [166, 154] on div "Discover {technology} Products and Companies Conduct comprehensive research to …" at bounding box center [163, 208] width 61 height 23
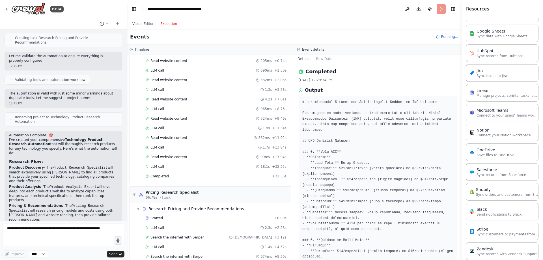
click at [160, 26] on button "Execution" at bounding box center [168, 23] width 23 height 7
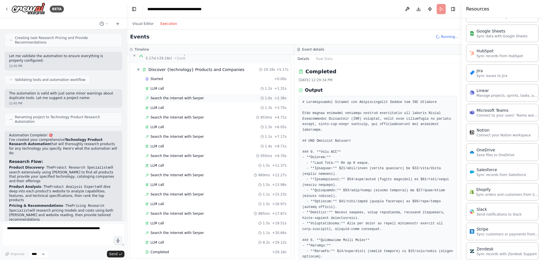
scroll to position [0, 0]
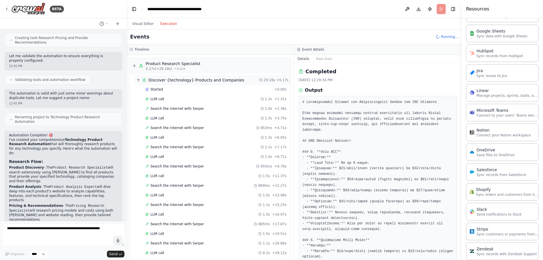
click at [138, 78] on span "▼" at bounding box center [138, 80] width 3 height 5
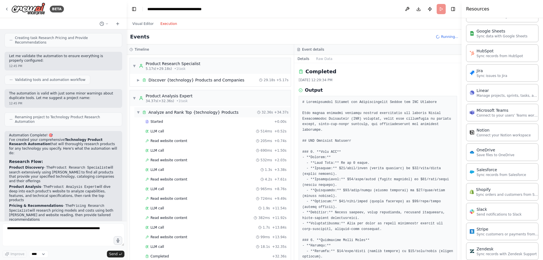
click at [139, 112] on span "▼" at bounding box center [138, 112] width 3 height 5
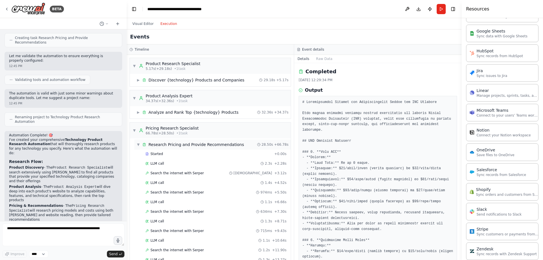
click at [138, 145] on span "▼" at bounding box center [138, 144] width 3 height 5
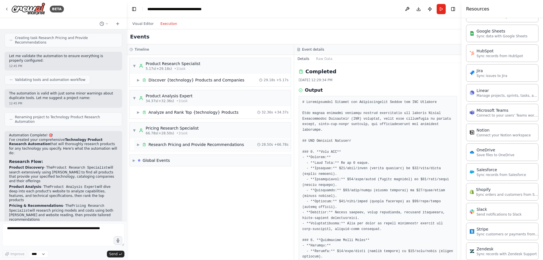
click at [139, 145] on span "▶" at bounding box center [138, 144] width 3 height 5
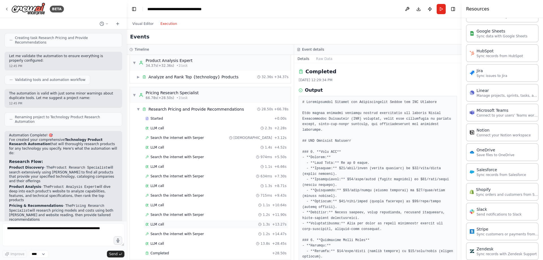
scroll to position [57, 0]
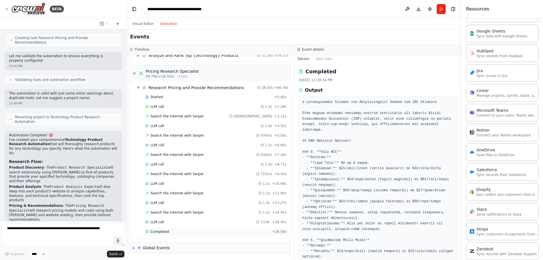
click at [185, 154] on div "Completed" at bounding box center [207, 231] width 124 height 5
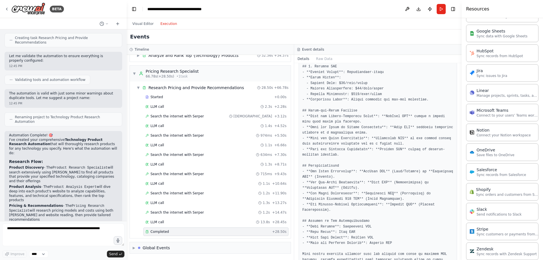
scroll to position [354, 0]
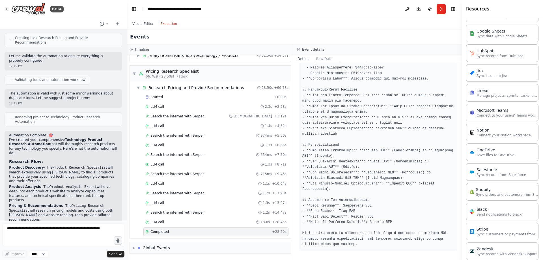
click at [196, 154] on div "Completed" at bounding box center [207, 231] width 124 height 5
click at [163, 94] on div "Started + 0.00s" at bounding box center [215, 97] width 145 height 8
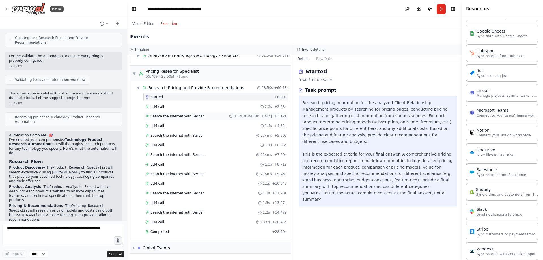
click at [153, 116] on span "Search the internet with Serper" at bounding box center [176, 116] width 53 height 5
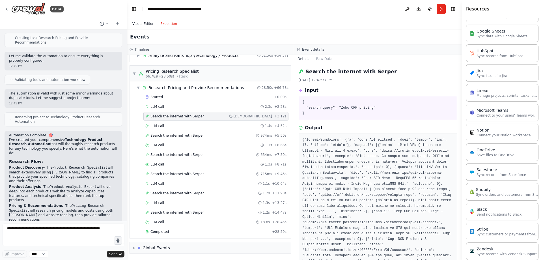
click at [136, 22] on button "Visual Editor" at bounding box center [143, 23] width 28 height 7
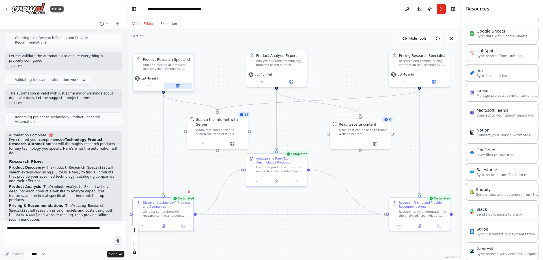
click at [177, 87] on icon at bounding box center [177, 85] width 3 height 3
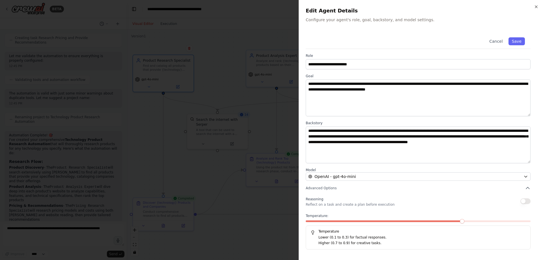
click at [358, 7] on h2 "Edit Agent Details" at bounding box center [421, 11] width 231 height 8
click at [358, 6] on icon "button" at bounding box center [536, 7] width 5 height 5
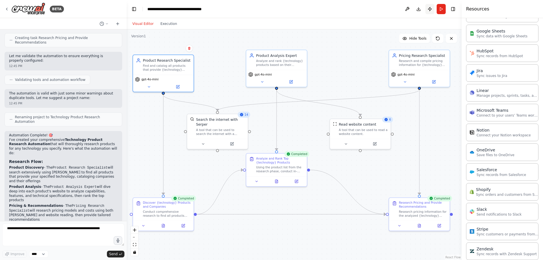
click at [358, 9] on button "Publish" at bounding box center [429, 9] width 9 height 10
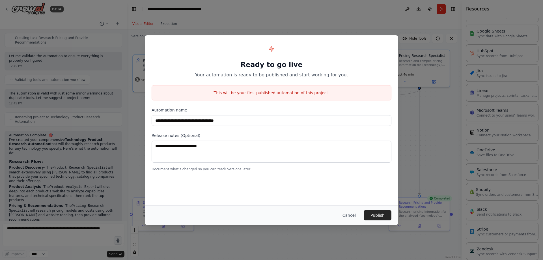
click at [358, 154] on div "Cancel Publish" at bounding box center [271, 215] width 253 height 20
click at [358, 154] on button "Publish" at bounding box center [378, 215] width 28 height 10
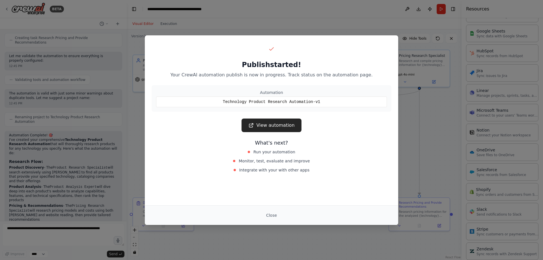
scroll to position [1327, 0]
click at [284, 126] on link "View automation" at bounding box center [272, 126] width 60 height 14
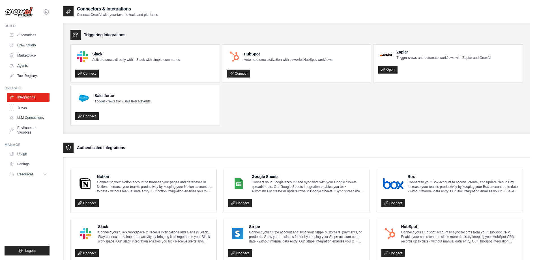
click at [66, 10] on icon at bounding box center [69, 11] width 6 height 6
click at [68, 11] on icon at bounding box center [69, 11] width 6 height 6
click at [278, 23] on div "Triggering Integrations Slack Activate crews directly within Slack with simple …" at bounding box center [296, 78] width 466 height 111
click at [25, 38] on link "Automations" at bounding box center [28, 35] width 43 height 9
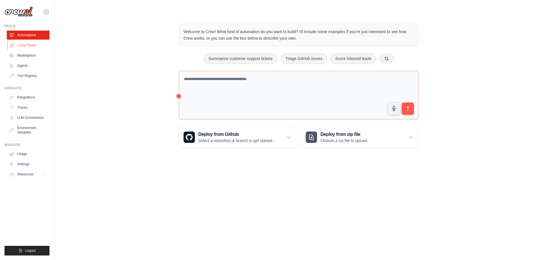
click at [28, 44] on link "Crew Studio" at bounding box center [28, 45] width 43 height 9
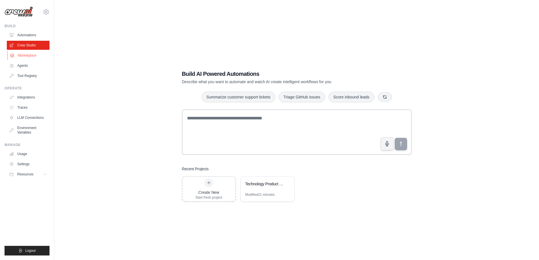
click at [27, 54] on link "Marketplace" at bounding box center [28, 55] width 43 height 9
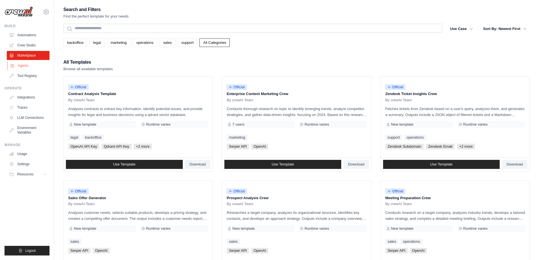
click at [27, 64] on link "Agents" at bounding box center [28, 65] width 43 height 9
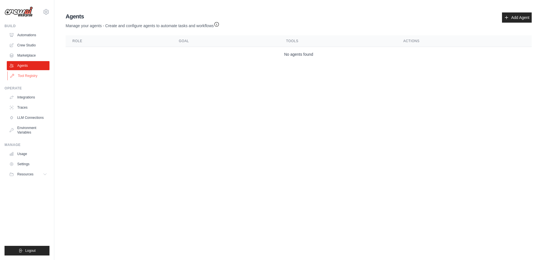
click at [30, 73] on link "Tool Registry" at bounding box center [28, 75] width 43 height 9
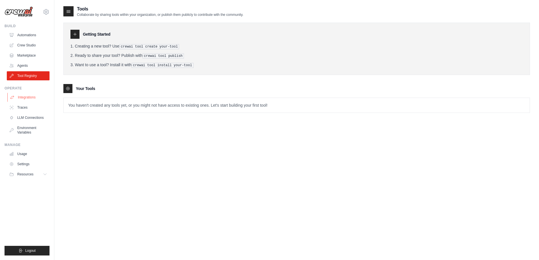
click at [27, 97] on link "Integrations" at bounding box center [28, 97] width 43 height 9
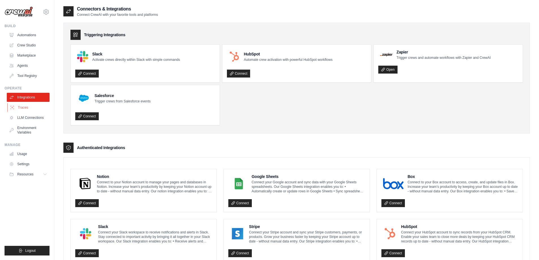
click at [24, 109] on link "Traces" at bounding box center [28, 107] width 43 height 9
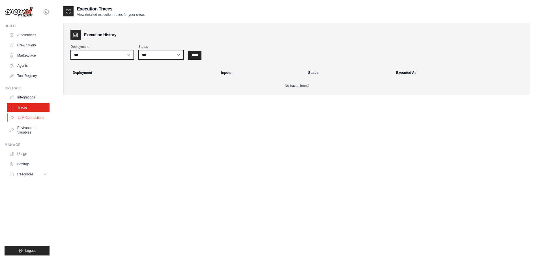
click at [24, 118] on link "LLM Connections" at bounding box center [28, 117] width 43 height 9
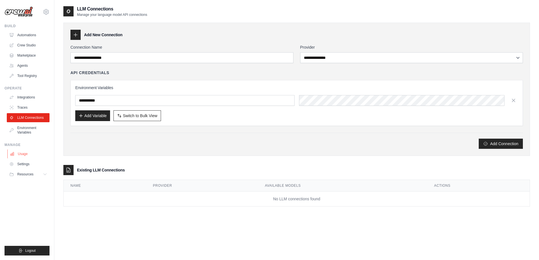
click at [27, 155] on link "Usage" at bounding box center [28, 153] width 43 height 9
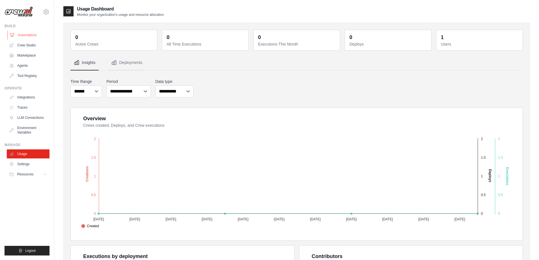
click at [27, 37] on link "Automations" at bounding box center [28, 35] width 43 height 9
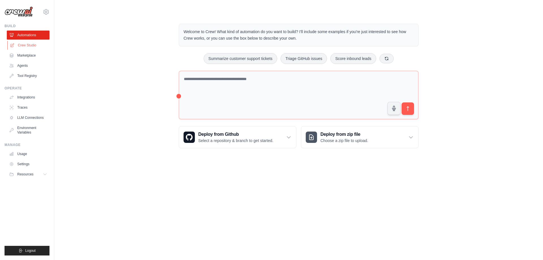
click at [27, 45] on link "Crew Studio" at bounding box center [28, 45] width 43 height 9
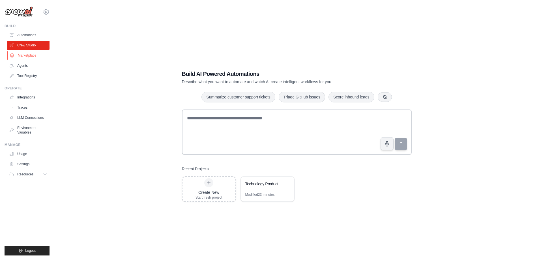
click at [28, 56] on link "Marketplace" at bounding box center [28, 55] width 43 height 9
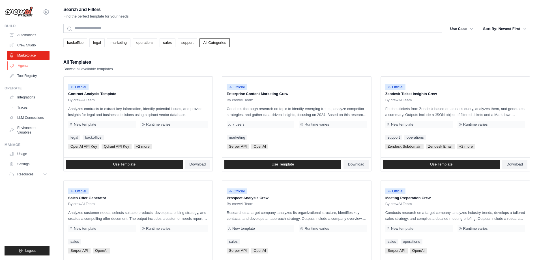
click at [27, 65] on link "Agents" at bounding box center [28, 65] width 43 height 9
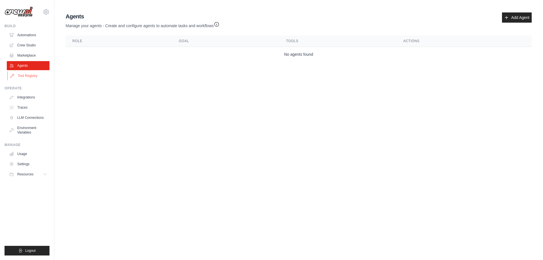
click at [22, 74] on link "Tool Registry" at bounding box center [28, 75] width 43 height 9
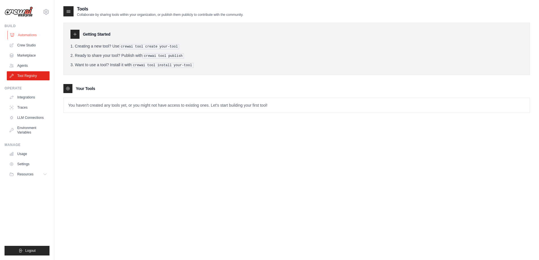
click at [18, 36] on link "Automations" at bounding box center [28, 35] width 43 height 9
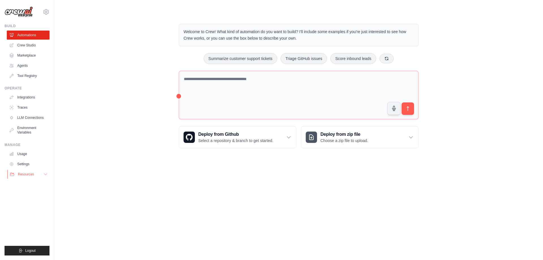
click at [30, 173] on span "Resources" at bounding box center [26, 174] width 16 height 5
click at [34, 182] on span "Documentation" at bounding box center [31, 184] width 23 height 5
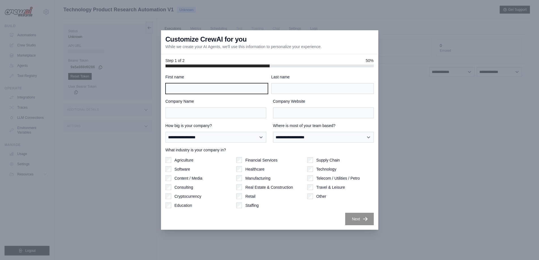
click at [193, 90] on input "First name" at bounding box center [216, 88] width 102 height 11
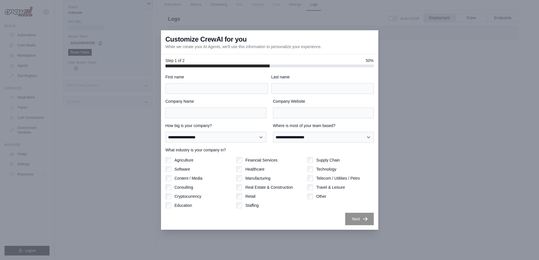
click at [210, 94] on div "**********" at bounding box center [269, 149] width 208 height 151
click at [204, 88] on input "First name" at bounding box center [216, 88] width 102 height 11
click at [209, 91] on input "**********" at bounding box center [216, 88] width 102 height 11
type input "*********"
type input "***"
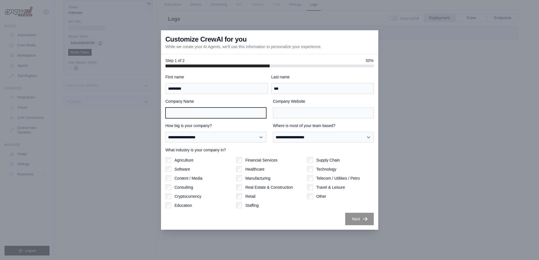
click at [200, 109] on input "Company Name" at bounding box center [215, 112] width 101 height 11
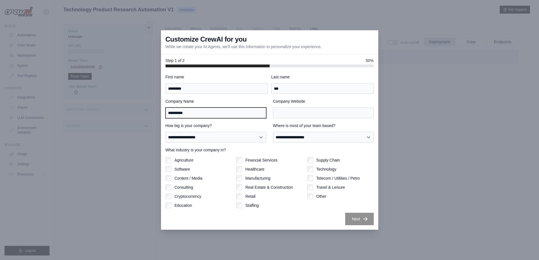
type input "**********"
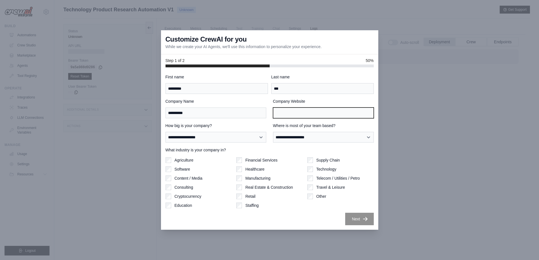
click at [328, 114] on input "Company Website" at bounding box center [323, 112] width 101 height 11
click at [295, 113] on input "**********" at bounding box center [323, 112] width 101 height 11
type input "**********"
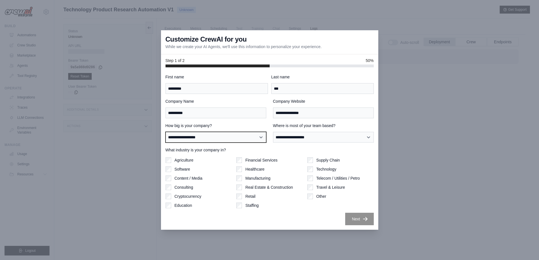
click at [226, 140] on select "**********" at bounding box center [215, 137] width 101 height 11
select select "**********"
click at [165, 132] on select "**********" at bounding box center [215, 137] width 101 height 11
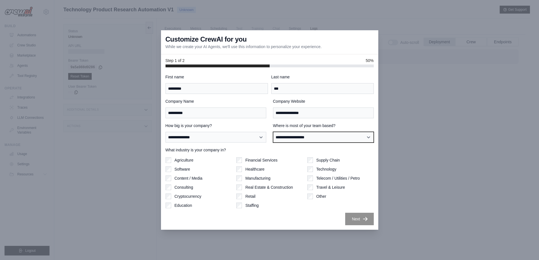
click at [312, 137] on select "**********" at bounding box center [323, 137] width 101 height 11
select select "**********"
click at [273, 132] on select "**********" at bounding box center [323, 137] width 101 height 11
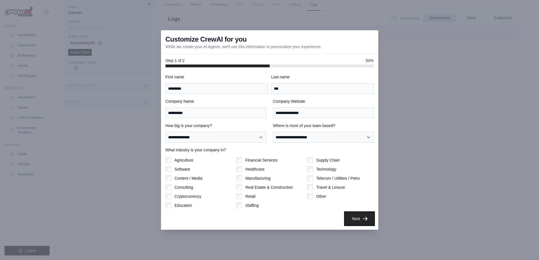
click at [363, 218] on icon "button" at bounding box center [365, 219] width 6 height 6
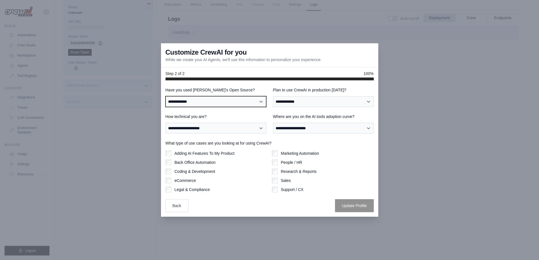
click at [208, 102] on select "**********" at bounding box center [215, 101] width 101 height 11
select select "**"
click at [165, 96] on select "**********" at bounding box center [215, 101] width 101 height 11
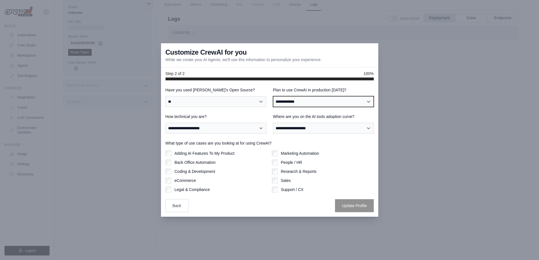
click at [293, 101] on select "**********" at bounding box center [323, 101] width 101 height 11
select select "****"
click at [273, 96] on select "**********" at bounding box center [323, 101] width 101 height 11
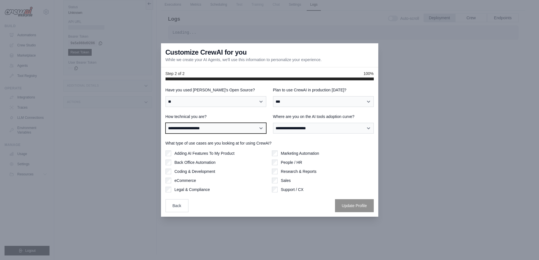
click at [241, 132] on select "**********" at bounding box center [215, 128] width 101 height 11
select select "**********"
click at [165, 123] on select "**********" at bounding box center [215, 128] width 101 height 11
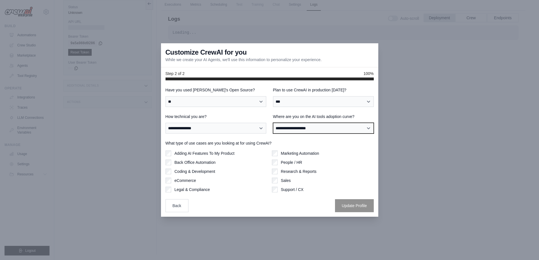
click at [310, 128] on select "**********" at bounding box center [323, 128] width 101 height 11
select select "**********"
click at [273, 123] on select "**********" at bounding box center [323, 128] width 101 height 11
click at [165, 157] on div "Adding AI Features To My Product Back Office Automation Coding & Development eC…" at bounding box center [216, 171] width 102 height 42
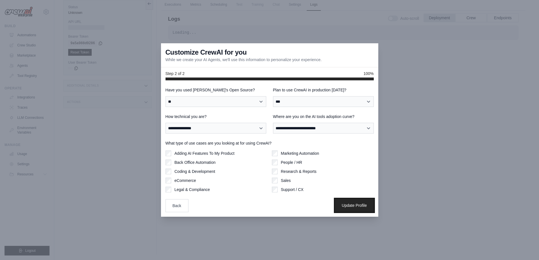
click at [356, 204] on button "Update Profile" at bounding box center [354, 205] width 39 height 13
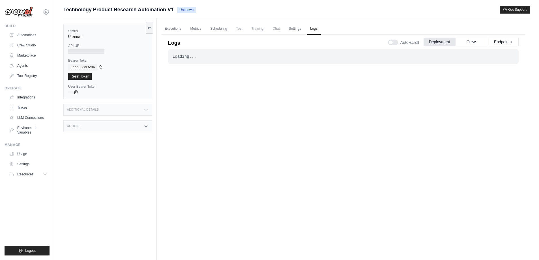
click at [255, 183] on div "Loading... . . ." at bounding box center [343, 149] width 350 height 201
click at [89, 155] on div "Status Unknown API URL Bearer Token copied 9a5a988d9286 Reset Token User Bearer…" at bounding box center [109, 148] width 93 height 260
click at [407, 154] on div "Loading... . . ." at bounding box center [343, 149] width 350 height 201
click at [167, 27] on link "Executions" at bounding box center [172, 29] width 23 height 12
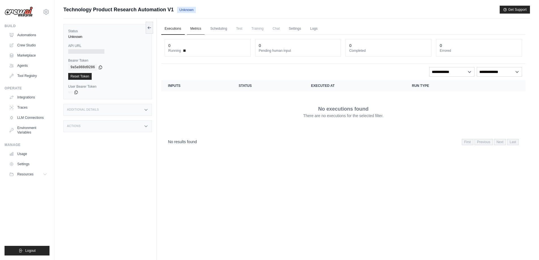
click at [197, 29] on link "Metrics" at bounding box center [196, 29] width 18 height 12
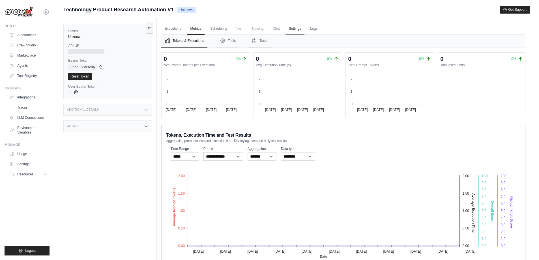
click at [295, 29] on link "Settings" at bounding box center [294, 29] width 19 height 12
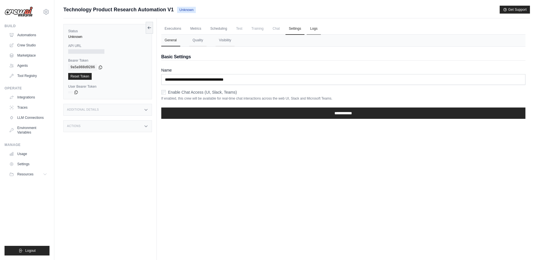
click at [314, 30] on link "Logs" at bounding box center [314, 29] width 14 height 12
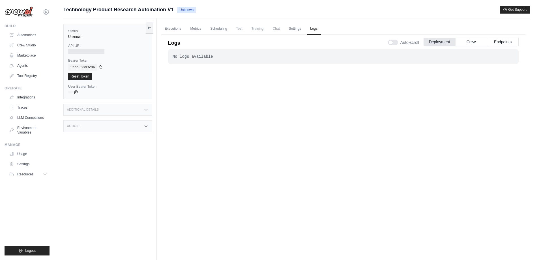
click at [319, 72] on div "No logs available . . ." at bounding box center [343, 149] width 350 height 201
click at [191, 57] on div "No logs available" at bounding box center [343, 57] width 341 height 6
click at [171, 41] on p "Logs" at bounding box center [174, 43] width 12 height 8
click at [173, 27] on link "Executions" at bounding box center [172, 29] width 23 height 12
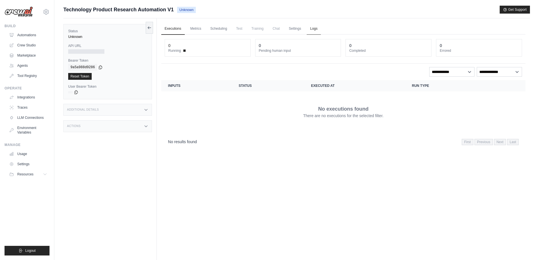
click at [316, 27] on link "Logs" at bounding box center [314, 29] width 14 height 12
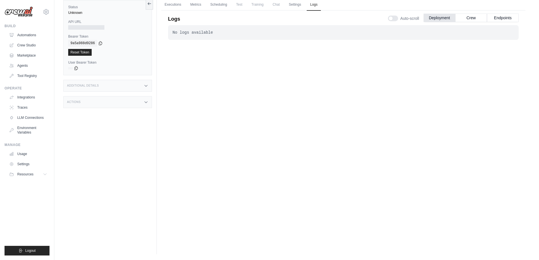
click at [247, 111] on div "No logs available . . ." at bounding box center [343, 125] width 350 height 201
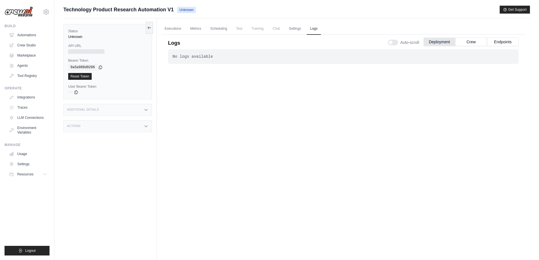
click at [223, 59] on div "No logs available . . ." at bounding box center [343, 56] width 350 height 15
click at [395, 41] on div at bounding box center [393, 43] width 10 height 6
click at [472, 42] on button "Crew" at bounding box center [471, 41] width 32 height 8
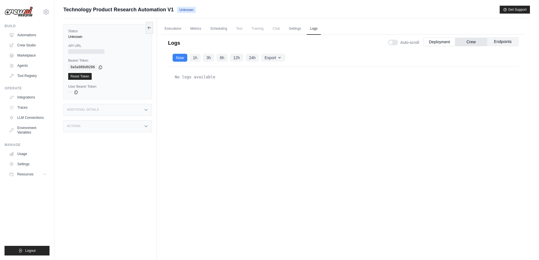
click at [509, 40] on button "Endpoints" at bounding box center [503, 41] width 32 height 8
click at [444, 41] on button "Deployment" at bounding box center [439, 41] width 32 height 8
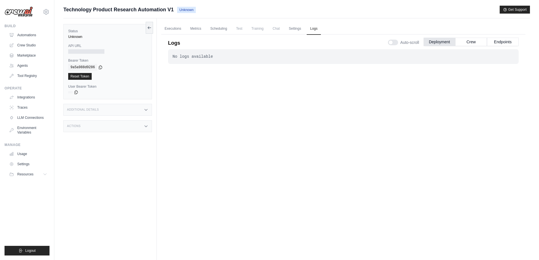
click at [238, 120] on div "No logs available . . ." at bounding box center [343, 149] width 350 height 201
click at [20, 46] on link "Crew Studio" at bounding box center [28, 45] width 43 height 9
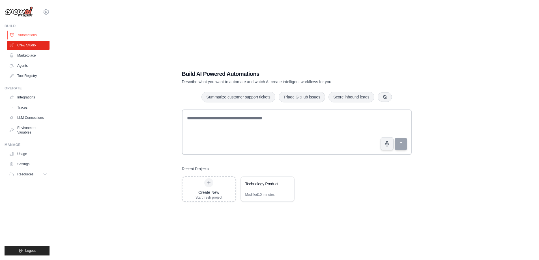
click at [23, 33] on link "Automations" at bounding box center [28, 35] width 43 height 9
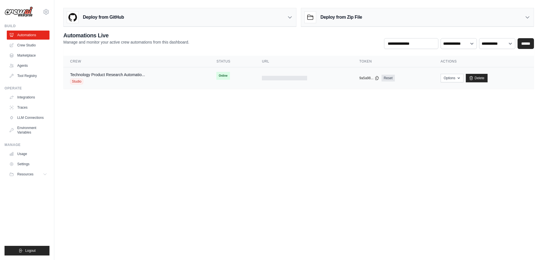
click at [152, 79] on div "Technology Product Research Automatio... Studio" at bounding box center [136, 78] width 133 height 12
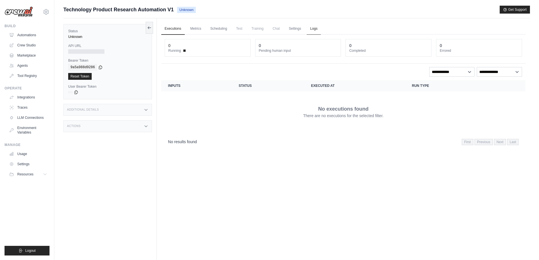
click at [317, 34] on link "Logs" at bounding box center [314, 29] width 14 height 12
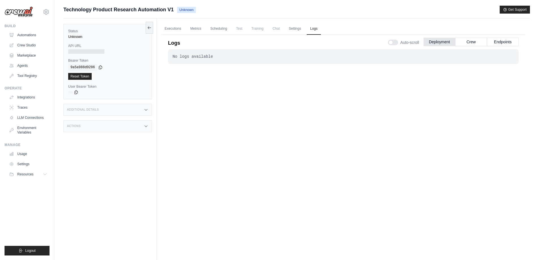
click at [184, 141] on div "No logs available . . ." at bounding box center [343, 149] width 350 height 201
click at [264, 156] on div "No logs available . . ." at bounding box center [343, 149] width 350 height 201
click at [171, 32] on link "Executions" at bounding box center [172, 29] width 23 height 12
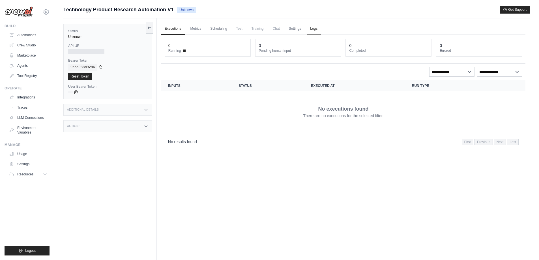
click at [311, 30] on link "Logs" at bounding box center [314, 29] width 14 height 12
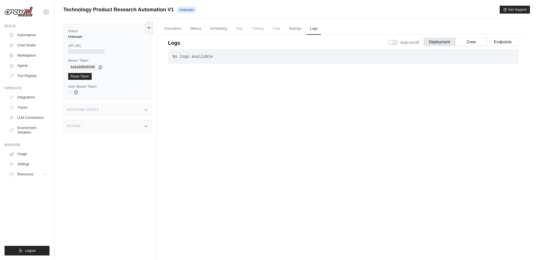
drag, startPoint x: 209, startPoint y: 57, endPoint x: 225, endPoint y: 58, distance: 16.1
click at [209, 57] on div "No logs available" at bounding box center [343, 57] width 341 height 6
click at [22, 29] on div "Build Automations Crew Studio Marketplace Agents" at bounding box center [27, 52] width 45 height 57
click at [23, 33] on link "Automations" at bounding box center [28, 35] width 43 height 9
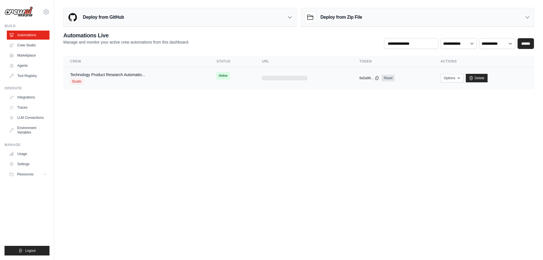
click at [130, 81] on div "Studio" at bounding box center [107, 82] width 75 height 6
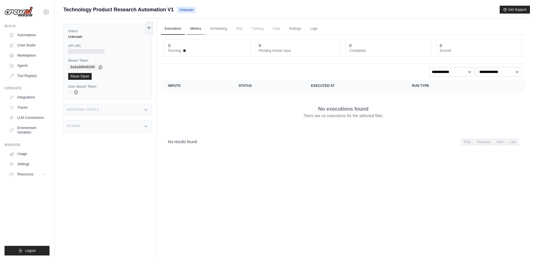
click at [198, 29] on link "Metrics" at bounding box center [196, 29] width 18 height 12
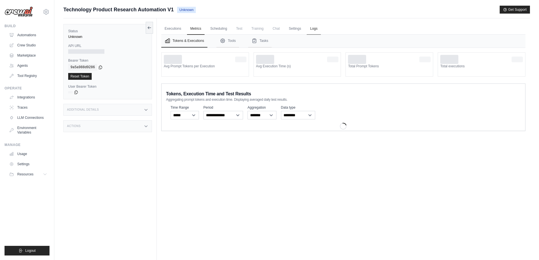
click at [312, 28] on link "Logs" at bounding box center [314, 29] width 14 height 12
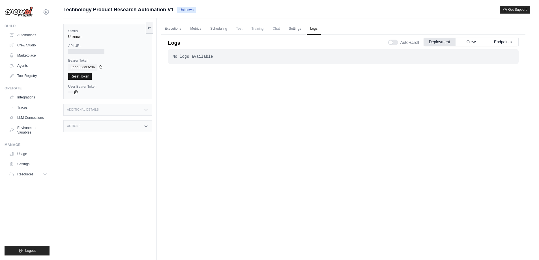
click at [78, 78] on link "Reset Token" at bounding box center [79, 76] width 23 height 7
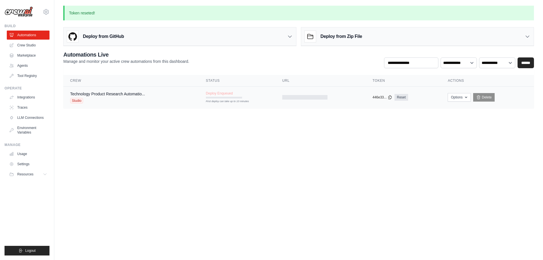
click at [195, 101] on td "Technology Product Research Automatio... Studio" at bounding box center [131, 98] width 136 height 22
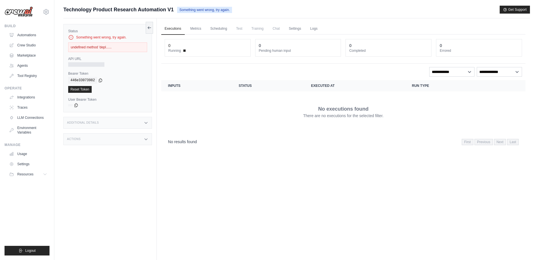
click at [93, 48] on div "undefined method 'depl......" at bounding box center [107, 47] width 79 height 10
click at [156, 25] on div "Status Something went wrong, try again. undefined method 'depl...... API URL Be…" at bounding box center [109, 148] width 93 height 260
click at [150, 27] on icon at bounding box center [149, 27] width 3 height 0
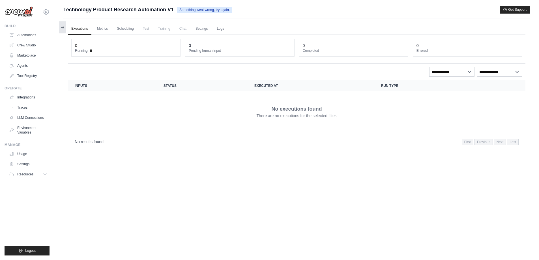
click at [59, 27] on button at bounding box center [62, 27] width 7 height 12
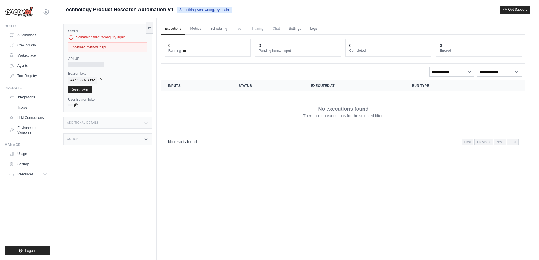
click at [100, 13] on span "Technology Product Research Automation V1" at bounding box center [118, 10] width 110 height 8
click at [105, 8] on span "Technology Product Research Automation V1" at bounding box center [118, 10] width 110 height 8
click at [199, 12] on span "Something went wrong, try again." at bounding box center [204, 10] width 55 height 6
drag, startPoint x: 203, startPoint y: 11, endPoint x: 208, endPoint y: 11, distance: 5.1
click at [204, 11] on span "Something went wrong, try again." at bounding box center [204, 10] width 55 height 6
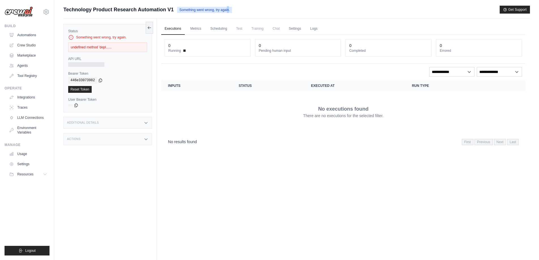
click at [174, 32] on link "Executions" at bounding box center [172, 29] width 23 height 12
click at [26, 33] on link "Automations" at bounding box center [28, 35] width 43 height 9
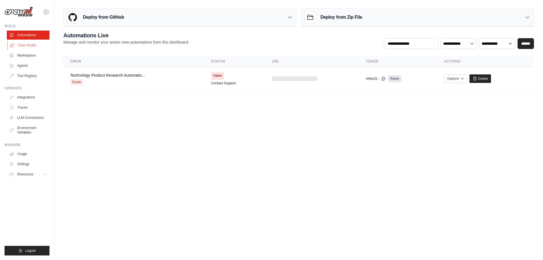
click at [25, 46] on link "Crew Studio" at bounding box center [28, 45] width 43 height 9
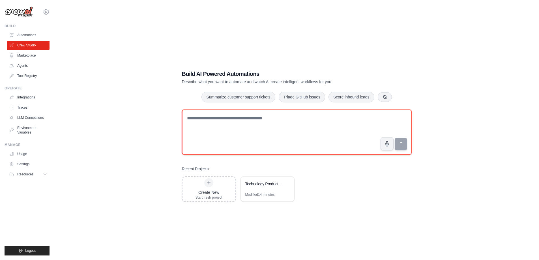
click at [216, 119] on textarea at bounding box center [297, 131] width 230 height 45
paste textarea "**********"
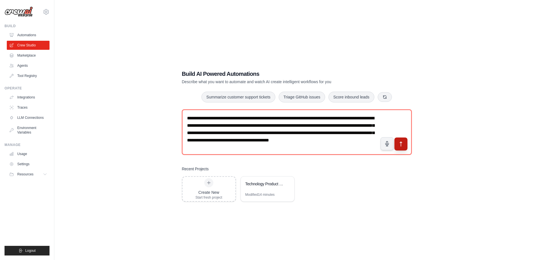
type textarea "**********"
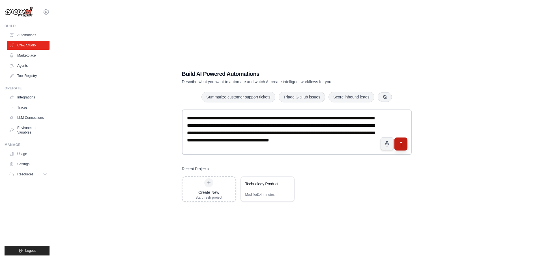
click at [404, 143] on icon "submit" at bounding box center [401, 144] width 6 height 6
click at [22, 37] on link "Automations" at bounding box center [28, 35] width 43 height 9
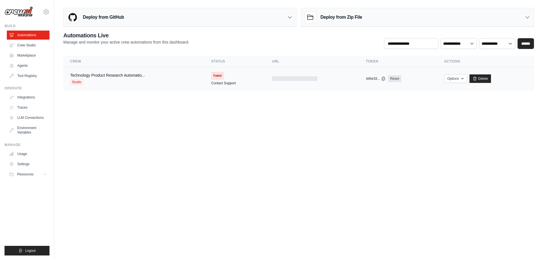
click at [127, 78] on div "Technology Product Research Automatio... Studio" at bounding box center [107, 78] width 75 height 12
click at [25, 36] on link "Automations" at bounding box center [28, 35] width 43 height 9
click at [484, 76] on link "Delete" at bounding box center [481, 78] width 22 height 8
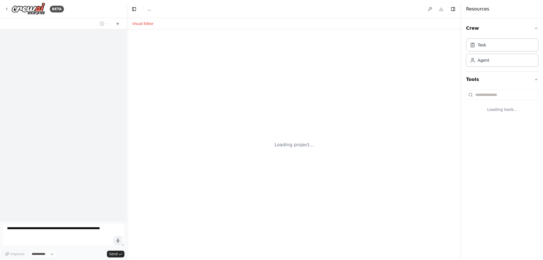
select select "****"
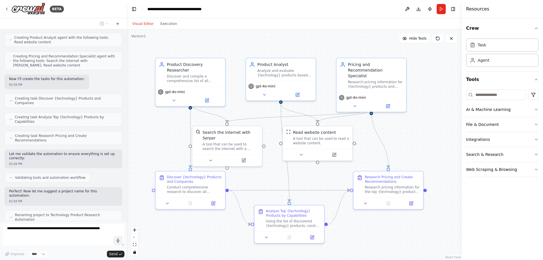
scroll to position [178, 0]
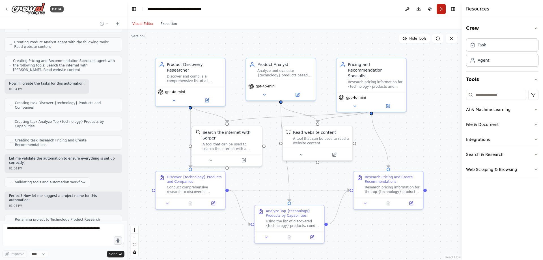
click at [442, 8] on button "Run" at bounding box center [441, 9] width 9 height 10
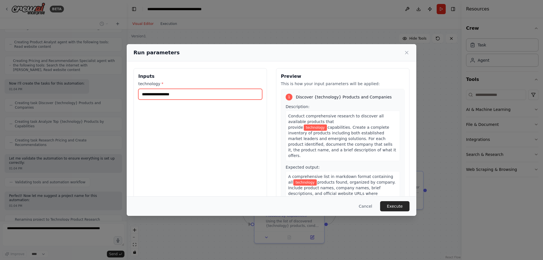
click at [170, 94] on input "technology *" at bounding box center [200, 94] width 124 height 11
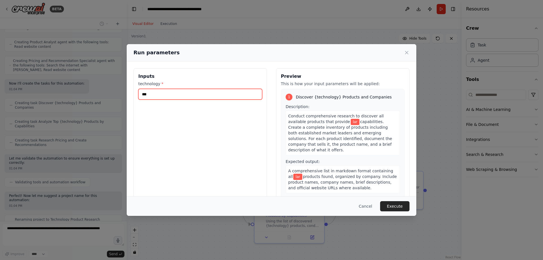
type input "***"
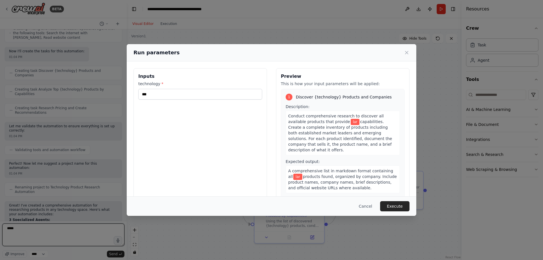
type textarea "*****"
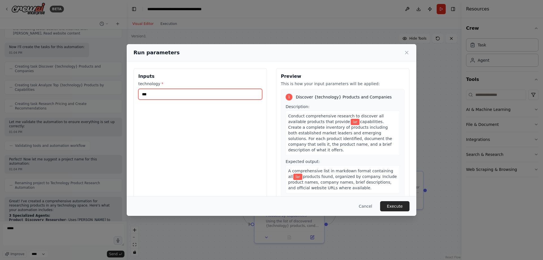
click at [147, 96] on input "***" at bounding box center [200, 94] width 124 height 11
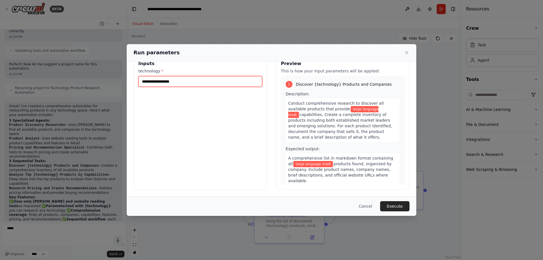
scroll to position [314, 0]
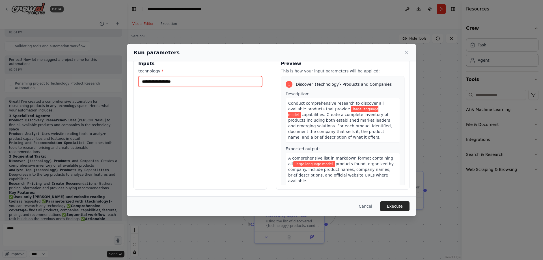
type input "**********"
click at [391, 206] on button "Execute" at bounding box center [394, 206] width 29 height 10
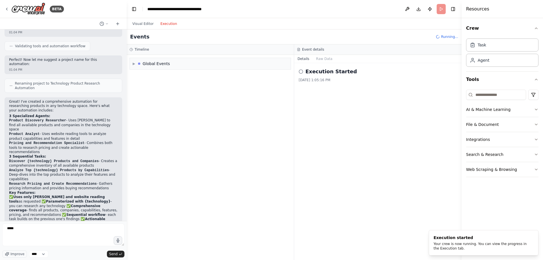
click at [167, 23] on button "Execution" at bounding box center [168, 23] width 23 height 7
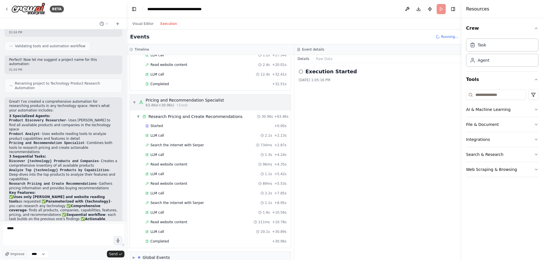
scroll to position [345, 0]
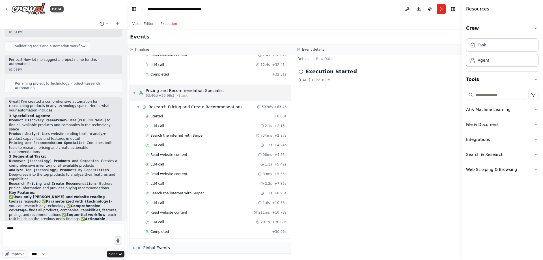
click at [133, 93] on span "▼" at bounding box center [134, 93] width 3 height 5
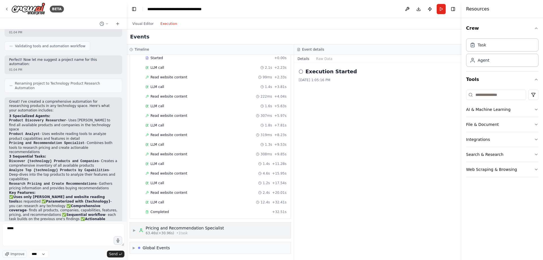
scroll to position [208, 0]
click at [147, 27] on div "Visual Editor Execution" at bounding box center [154, 23] width 51 height 11
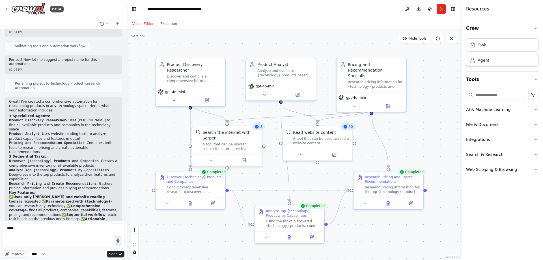
click at [146, 26] on button "Visual Editor" at bounding box center [143, 23] width 28 height 7
click at [428, 10] on button "Publish" at bounding box center [429, 9] width 9 height 10
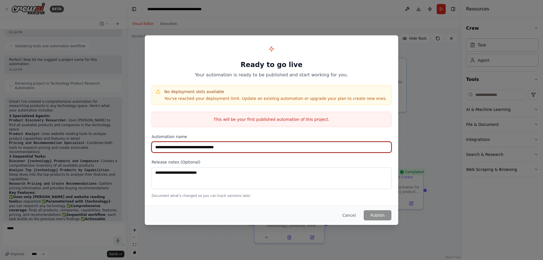
click at [244, 149] on input "**********" at bounding box center [272, 147] width 240 height 11
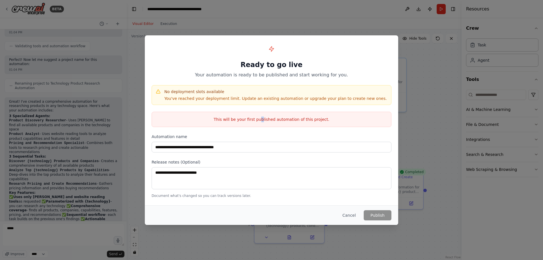
click at [262, 121] on p "This will be your first published automation of this project." at bounding box center [271, 120] width 239 height 6
click at [341, 121] on p "This will be your first published automation of this project." at bounding box center [271, 120] width 239 height 6
click at [350, 213] on button "Cancel" at bounding box center [349, 215] width 22 height 10
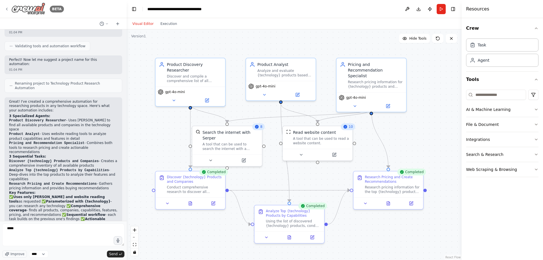
click at [8, 11] on icon at bounding box center [7, 9] width 5 height 5
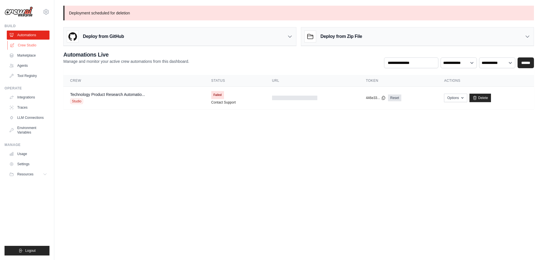
click at [23, 43] on link "Crew Studio" at bounding box center [28, 45] width 43 height 9
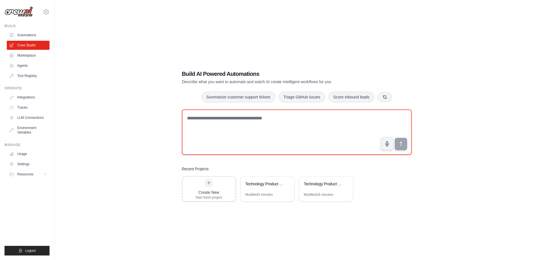
click at [213, 127] on textarea at bounding box center [297, 131] width 230 height 45
paste textarea "**********"
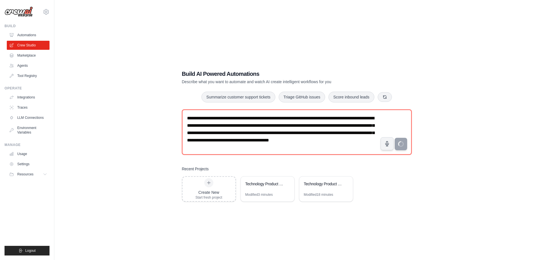
type textarea "**********"
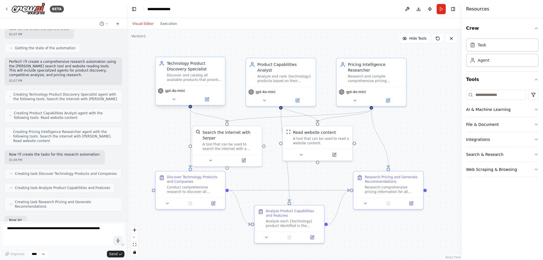
scroll to position [169, 0]
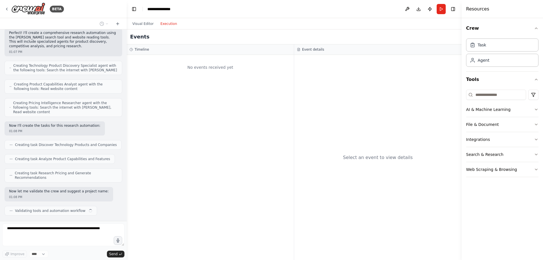
click at [167, 23] on button "Execution" at bounding box center [168, 23] width 23 height 7
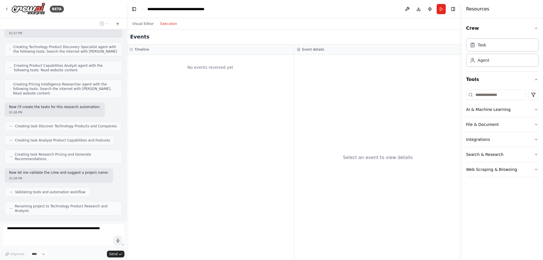
scroll to position [183, 0]
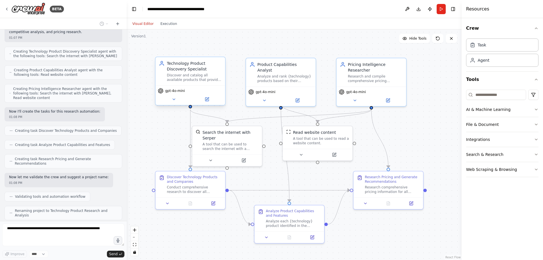
click at [138, 25] on button "Visual Editor" at bounding box center [143, 23] width 28 height 7
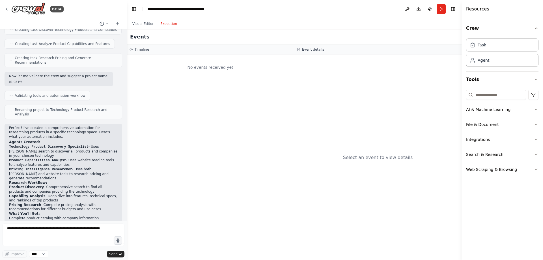
click at [164, 26] on button "Execution" at bounding box center [168, 23] width 23 height 7
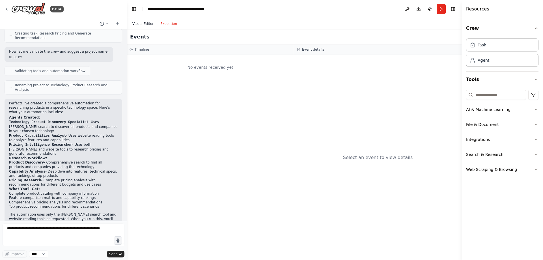
click at [144, 24] on button "Visual Editor" at bounding box center [143, 23] width 28 height 7
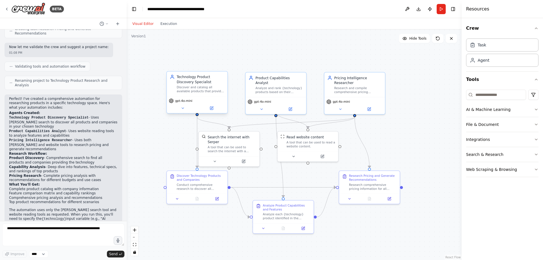
scroll to position [317, 0]
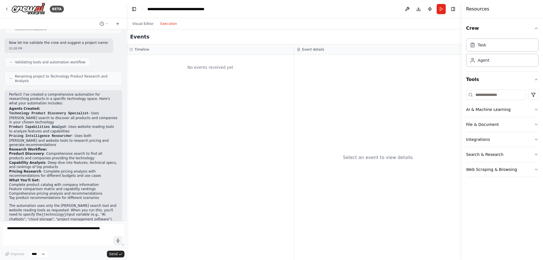
click at [172, 25] on button "Execution" at bounding box center [168, 23] width 23 height 7
click at [134, 37] on h2 "Events" at bounding box center [139, 37] width 19 height 8
click at [135, 48] on h3 "Timeline" at bounding box center [142, 49] width 14 height 5
click at [146, 50] on h3 "Timeline" at bounding box center [142, 49] width 14 height 5
click at [307, 47] on div "Event details" at bounding box center [377, 49] width 167 height 10
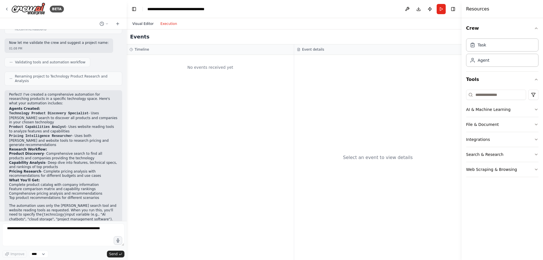
click at [139, 21] on button "Visual Editor" at bounding box center [143, 23] width 28 height 7
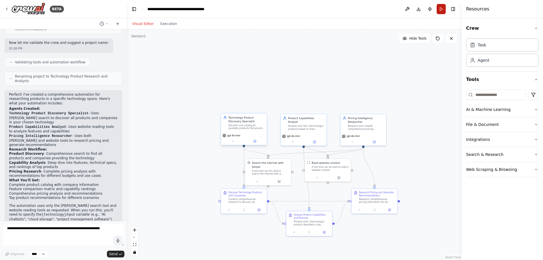
click at [442, 10] on button "Run" at bounding box center [441, 9] width 9 height 10
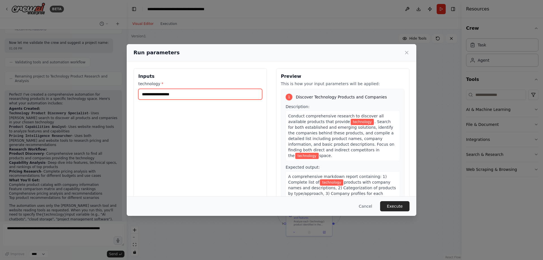
click at [182, 92] on input "technology *" at bounding box center [200, 94] width 124 height 11
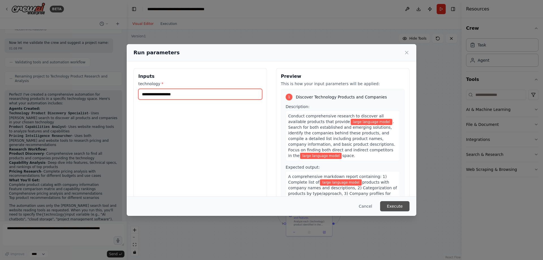
type input "**********"
click at [390, 204] on button "Execute" at bounding box center [394, 206] width 29 height 10
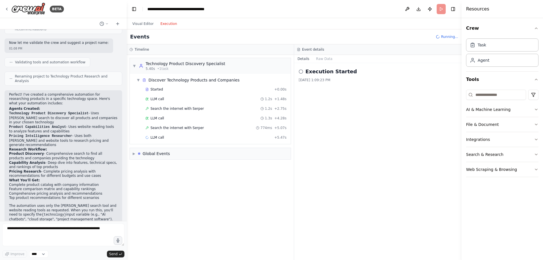
click at [166, 26] on button "Execution" at bounding box center [168, 23] width 23 height 7
click at [136, 79] on div "▼ Discover Technology Products and Companies" at bounding box center [212, 80] width 156 height 10
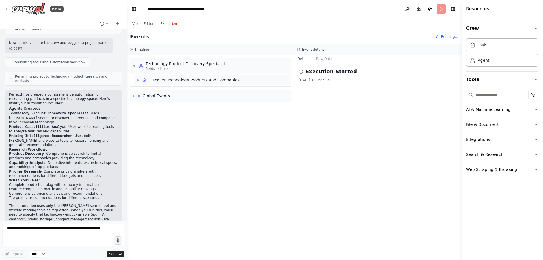
click at [136, 81] on div "▶ Discover Technology Products and Companies" at bounding box center [212, 80] width 156 height 10
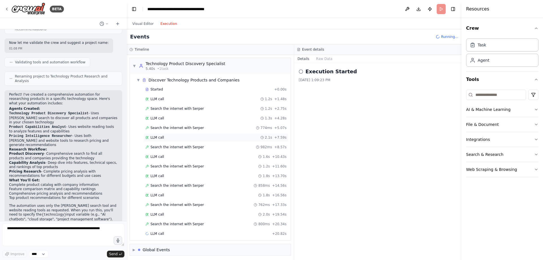
scroll to position [2, 0]
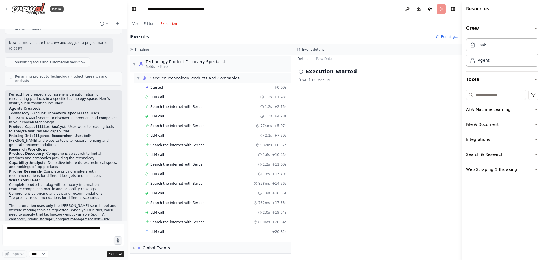
click at [137, 78] on span "▼" at bounding box center [138, 78] width 3 height 5
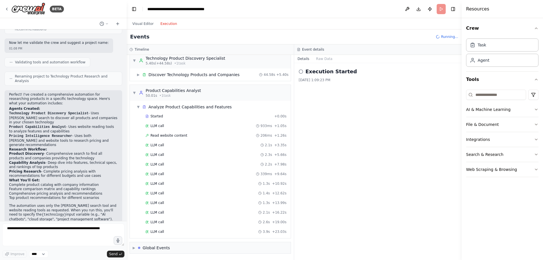
scroll to position [15, 0]
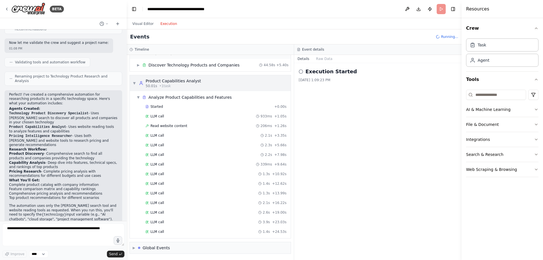
click at [135, 81] on div "▼ Product Capabilities Analyst 50.01s • 1 task" at bounding box center [167, 83] width 68 height 10
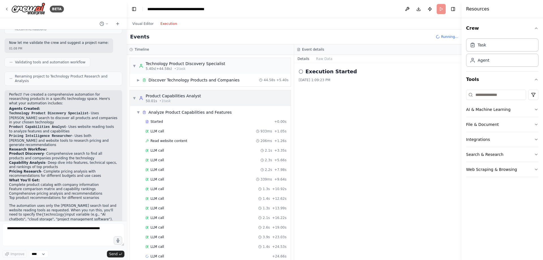
click at [134, 99] on span "▼" at bounding box center [134, 98] width 3 height 5
click at [139, 111] on span "▼" at bounding box center [138, 112] width 3 height 5
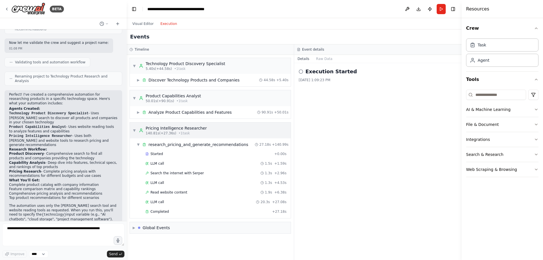
click at [134, 132] on span "▼" at bounding box center [134, 130] width 3 height 5
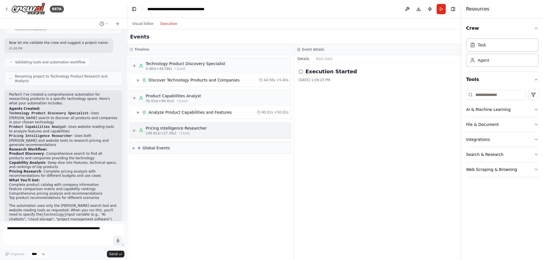
click at [136, 131] on span "▶" at bounding box center [134, 130] width 3 height 5
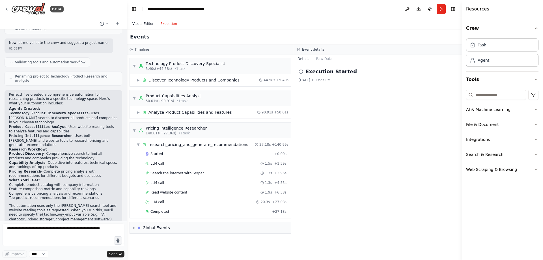
click at [140, 21] on button "Visual Editor" at bounding box center [143, 23] width 28 height 7
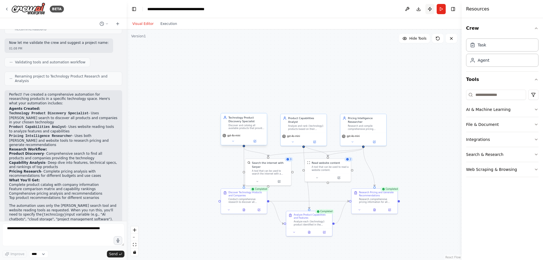
click at [430, 8] on button "Publish" at bounding box center [429, 9] width 9 height 10
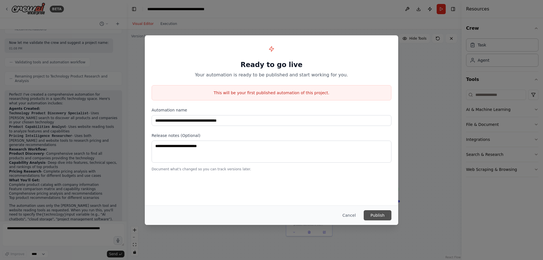
click at [374, 215] on button "Publish" at bounding box center [378, 215] width 28 height 10
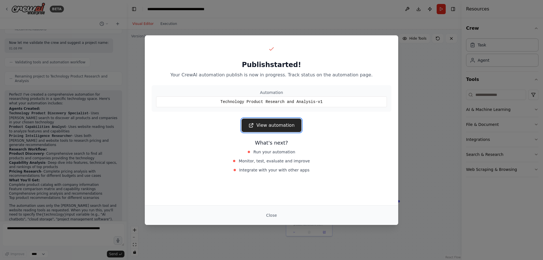
click at [274, 124] on link "View automation" at bounding box center [272, 126] width 60 height 14
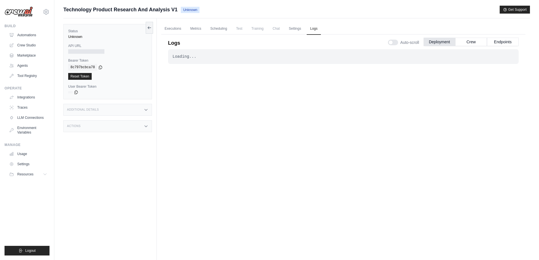
click at [302, 86] on div "Loading... . . ." at bounding box center [343, 149] width 350 height 201
click at [200, 160] on div "Loading... . . ." at bounding box center [343, 149] width 350 height 201
click at [202, 102] on div "Loading... . . ." at bounding box center [343, 149] width 350 height 201
click at [278, 148] on div "Loading... . . ." at bounding box center [343, 149] width 350 height 201
click at [189, 57] on div "Loading..." at bounding box center [343, 57] width 341 height 6
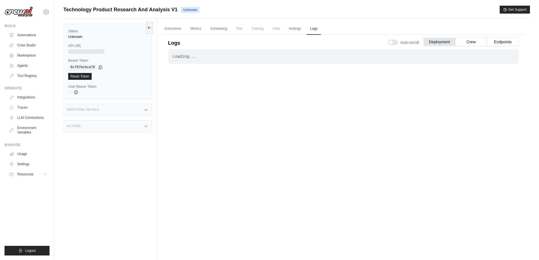
click at [352, 160] on div "Loading... . . ." at bounding box center [343, 149] width 350 height 201
drag, startPoint x: 215, startPoint y: 56, endPoint x: 203, endPoint y: 56, distance: 11.3
click at [215, 56] on div "Loading..." at bounding box center [343, 57] width 341 height 6
click at [177, 55] on div "Loading..." at bounding box center [343, 57] width 341 height 6
click at [177, 56] on div "Loading..." at bounding box center [343, 57] width 341 height 6
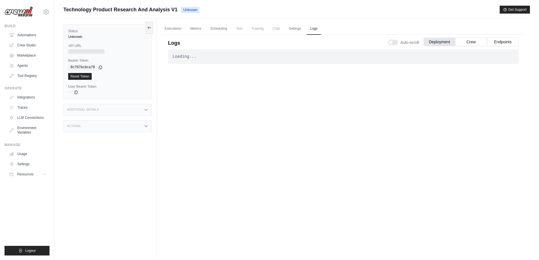
click at [192, 14] on div "Submit a support request Describe your issue or question * Please be specific a…" at bounding box center [296, 12] width 466 height 13
click at [188, 8] on span "Unknown" at bounding box center [190, 10] width 19 height 6
click at [173, 58] on div "Loading..." at bounding box center [343, 57] width 341 height 6
click at [180, 80] on div "Loading... . . ." at bounding box center [343, 149] width 350 height 201
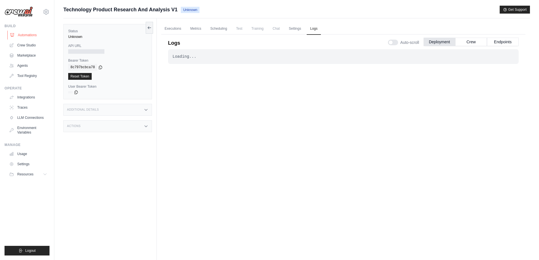
click at [30, 35] on link "Automations" at bounding box center [28, 35] width 43 height 9
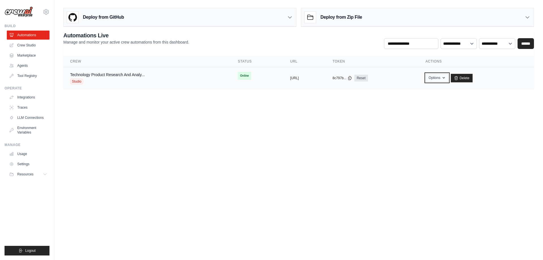
click at [449, 77] on button "Options" at bounding box center [437, 78] width 23 height 8
click at [307, 151] on body "[EMAIL_ADDRESS][DOMAIN_NAME] Settings Build Automations Crew Studio" at bounding box center [271, 130] width 543 height 260
click at [26, 89] on div "Operate" at bounding box center [27, 88] width 45 height 5
click at [27, 100] on link "Integrations" at bounding box center [28, 97] width 43 height 9
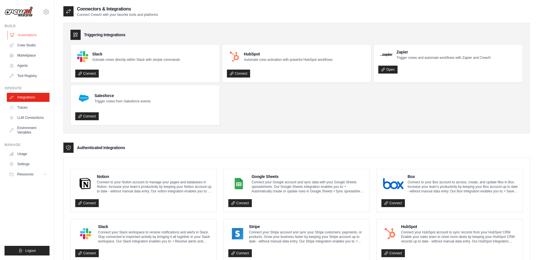
click at [39, 35] on link "Automations" at bounding box center [28, 35] width 43 height 9
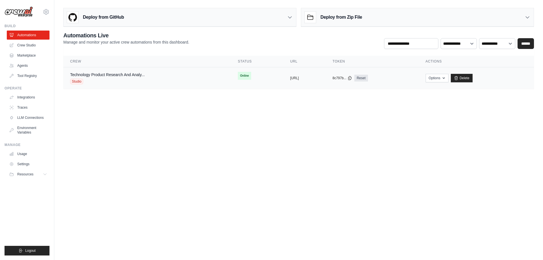
click at [134, 79] on div "Studio" at bounding box center [107, 82] width 75 height 6
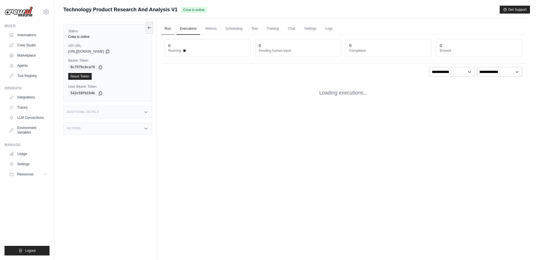
click at [170, 25] on link "Run" at bounding box center [167, 29] width 13 height 12
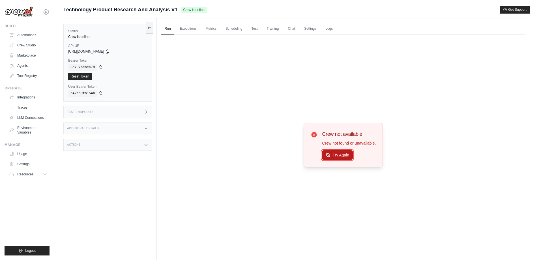
click at [332, 158] on button "Try Again" at bounding box center [337, 155] width 31 height 10
click at [361, 156] on div "Try Again" at bounding box center [349, 155] width 54 height 10
click at [350, 154] on button "Try Again" at bounding box center [337, 155] width 31 height 10
click at [187, 32] on link "Executions" at bounding box center [188, 29] width 23 height 12
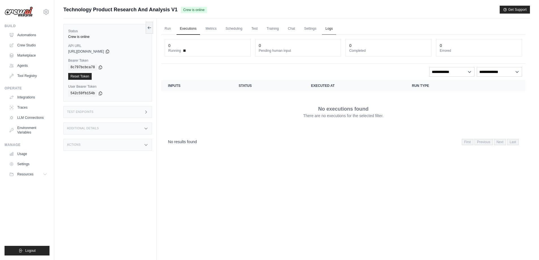
click at [336, 25] on link "Logs" at bounding box center [329, 29] width 14 height 12
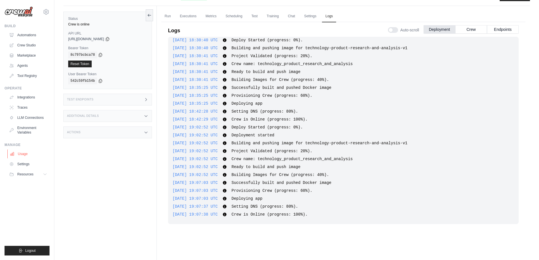
scroll to position [24, 0]
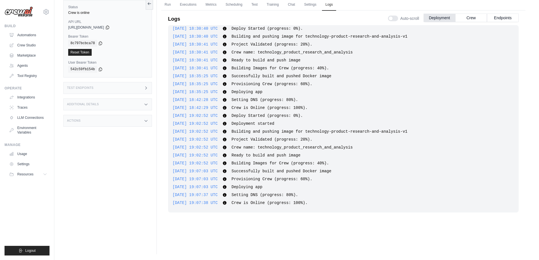
click at [101, 176] on div "Status Crew is online API URL copied [URL][DOMAIN_NAME] Bearer Token copied 8c7…" at bounding box center [109, 124] width 93 height 260
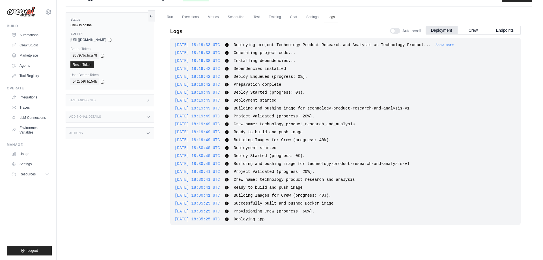
scroll to position [0, 0]
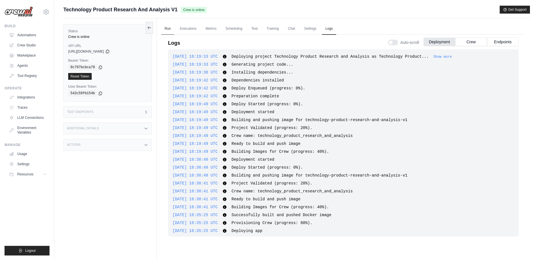
click at [168, 30] on link "Run" at bounding box center [167, 29] width 13 height 12
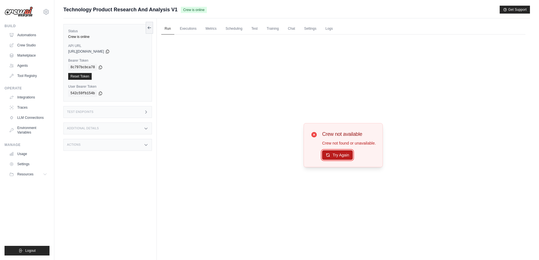
click at [344, 156] on button "Try Again" at bounding box center [337, 155] width 31 height 10
click at [27, 31] on link "Automations" at bounding box center [28, 35] width 43 height 9
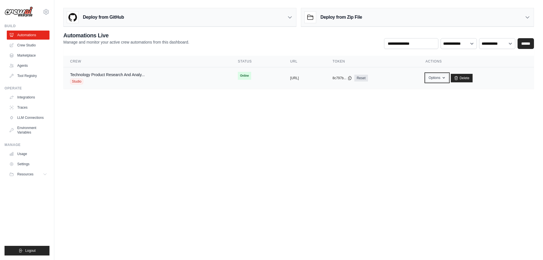
click at [449, 78] on button "Options" at bounding box center [437, 78] width 23 height 8
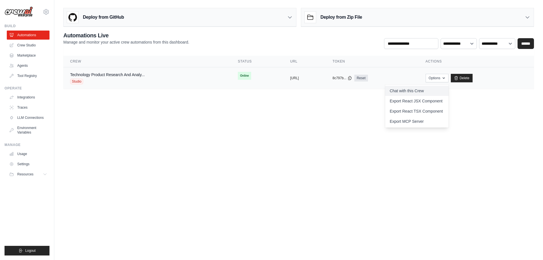
click at [432, 95] on link "Chat with this Crew" at bounding box center [416, 91] width 63 height 10
click at [238, 76] on span "Online" at bounding box center [244, 76] width 13 height 8
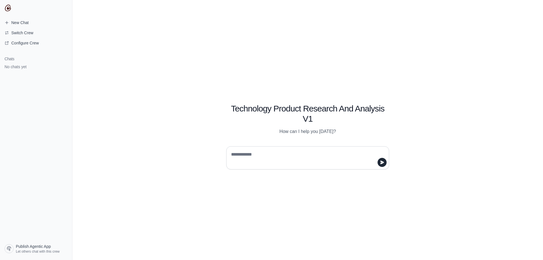
click at [274, 153] on textarea at bounding box center [306, 158] width 152 height 16
type textarea "*"
type textarea "**********"
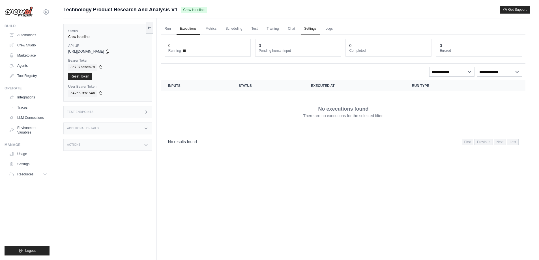
click at [308, 28] on link "Settings" at bounding box center [310, 29] width 19 height 12
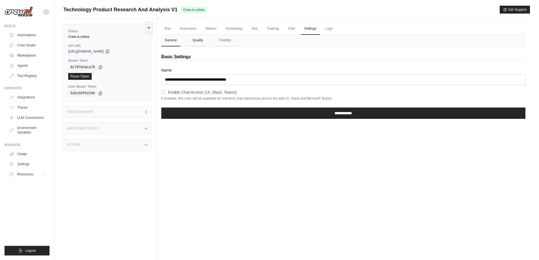
click at [206, 40] on button "Quality" at bounding box center [197, 41] width 17 height 12
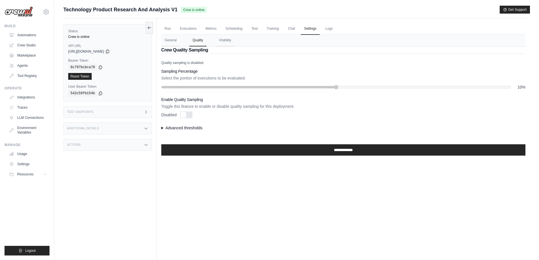
click at [215, 39] on nav "General Quality Visibility" at bounding box center [343, 41] width 364 height 12
click at [220, 40] on button "Visibility" at bounding box center [225, 41] width 19 height 12
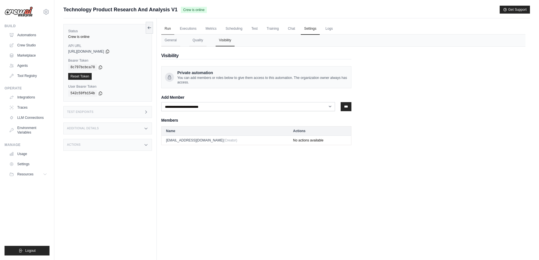
click at [169, 23] on link "Run" at bounding box center [167, 29] width 13 height 12
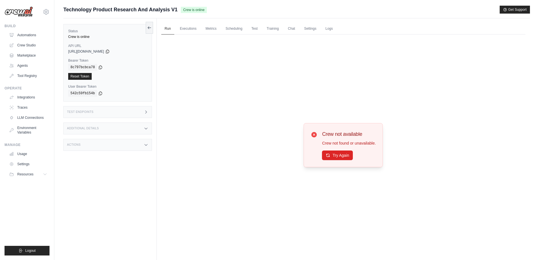
click at [239, 117] on div "Crew not available Crew not found or unavailable. Try Again" at bounding box center [343, 145] width 364 height 221
